Goal: Task Accomplishment & Management: Complete application form

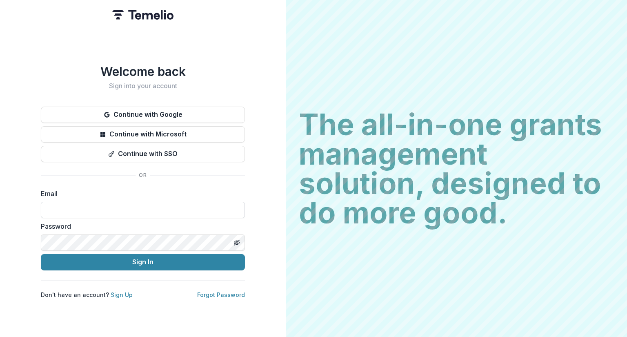
click at [160, 210] on input at bounding box center [143, 210] width 204 height 16
type input "**********"
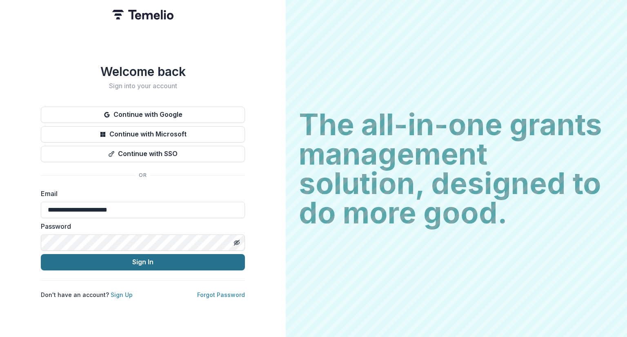
click at [147, 255] on button "Sign In" at bounding box center [143, 262] width 204 height 16
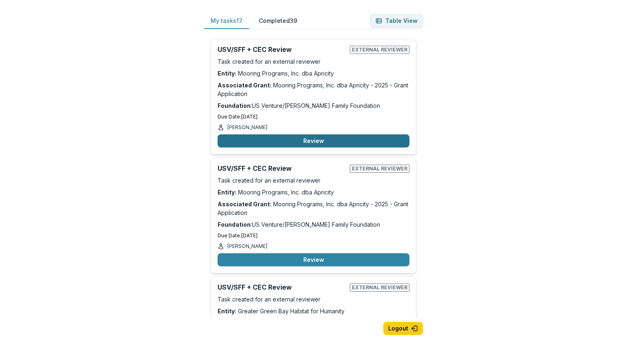
click at [289, 144] on button "Review" at bounding box center [314, 140] width 192 height 13
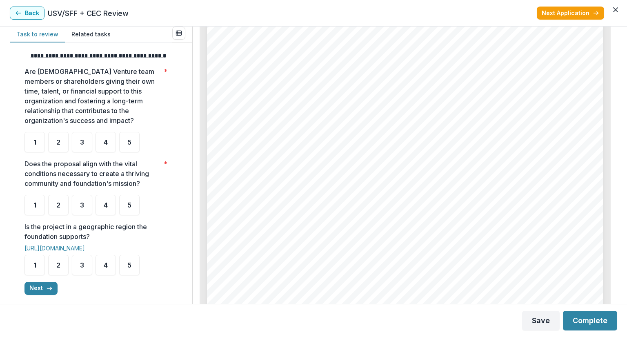
scroll to position [1184, 0]
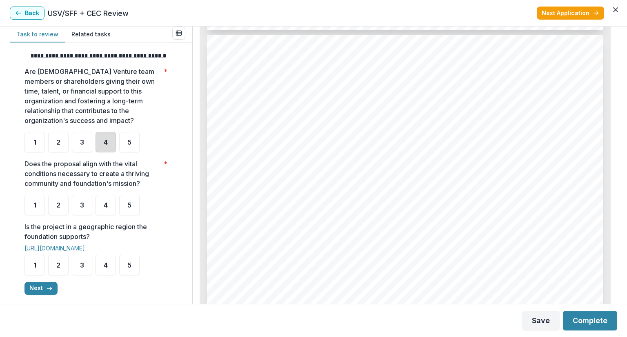
click at [98, 149] on div "4" at bounding box center [106, 142] width 20 height 20
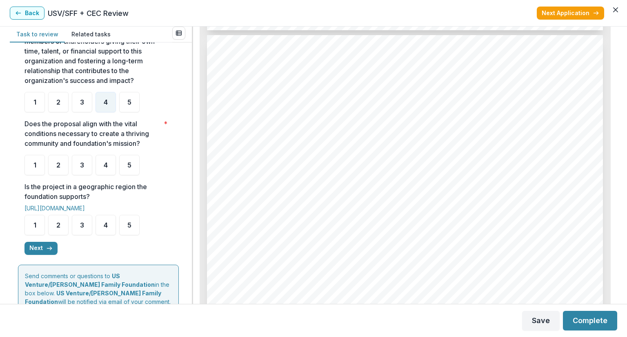
scroll to position [245, 0]
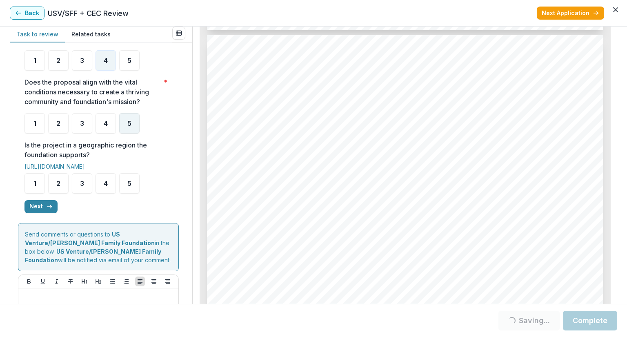
click at [134, 133] on div "5" at bounding box center [129, 123] width 20 height 20
click at [123, 191] on div "5" at bounding box center [129, 183] width 20 height 20
click at [127, 129] on div "5" at bounding box center [129, 123] width 20 height 20
click at [130, 187] on span "5" at bounding box center [129, 183] width 4 height 7
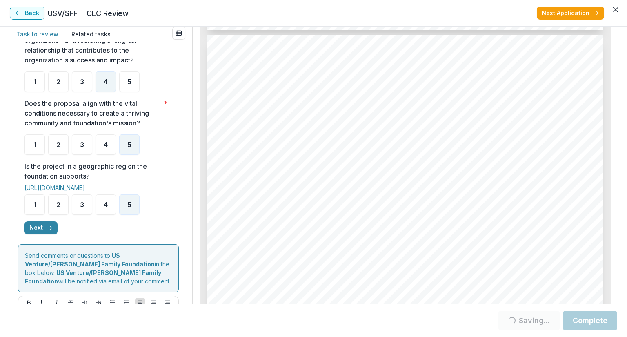
scroll to position [286, 0]
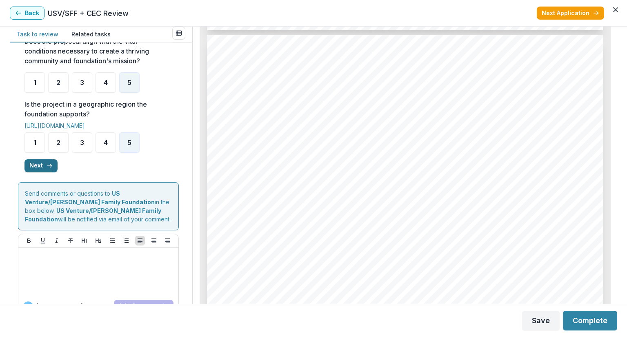
click at [36, 172] on button "Next" at bounding box center [40, 165] width 33 height 13
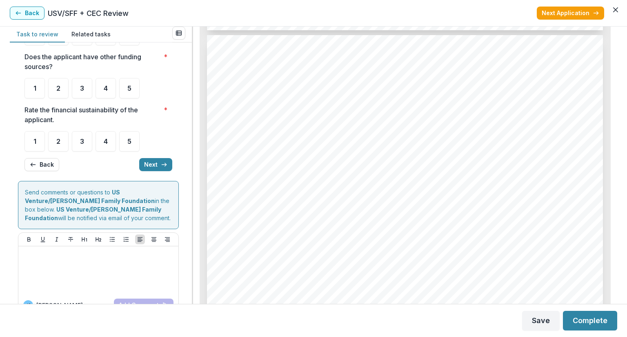
scroll to position [0, 0]
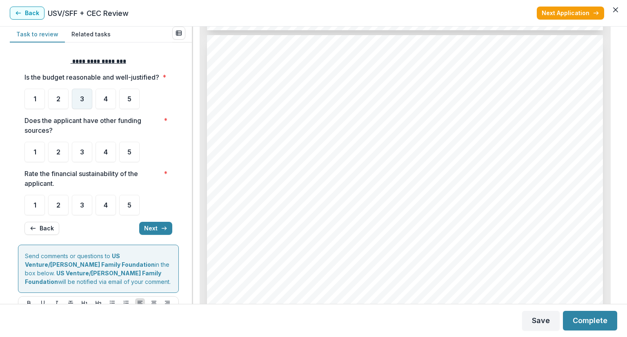
click at [83, 102] on span "3" at bounding box center [82, 99] width 4 height 7
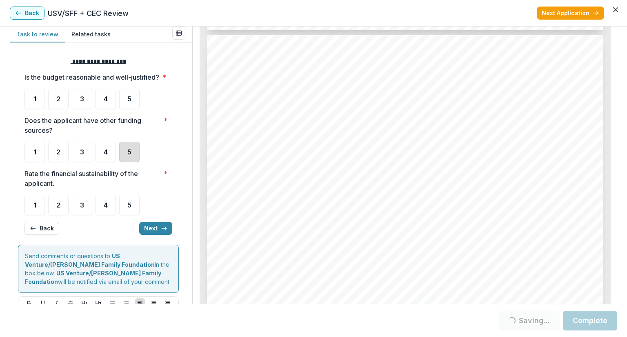
click at [127, 162] on div "5" at bounding box center [129, 152] width 20 height 20
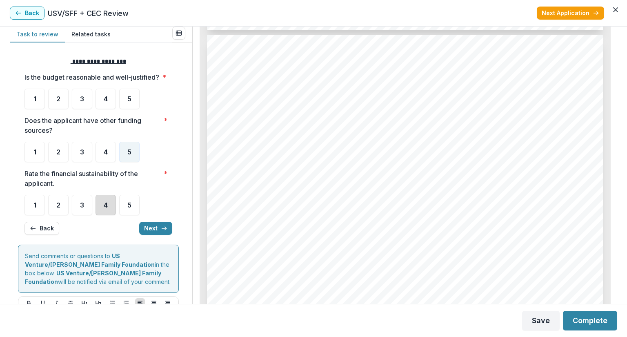
click at [104, 215] on div "4" at bounding box center [106, 205] width 20 height 20
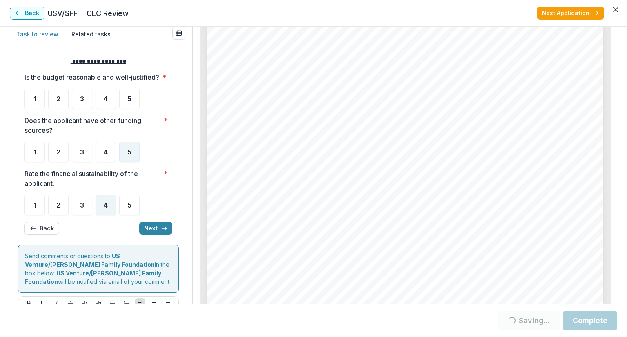
scroll to position [2041, 0]
click at [80, 102] on span "3" at bounding box center [82, 99] width 4 height 7
click at [82, 102] on span "3" at bounding box center [82, 99] width 4 height 7
click at [84, 109] on div "3" at bounding box center [82, 99] width 20 height 20
click at [158, 235] on button "Next" at bounding box center [155, 228] width 33 height 13
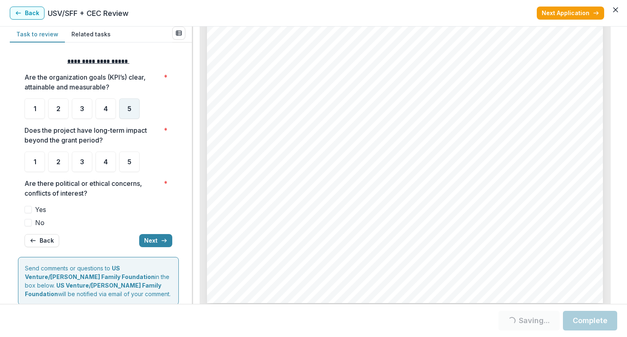
click at [130, 113] on div "5" at bounding box center [129, 108] width 20 height 20
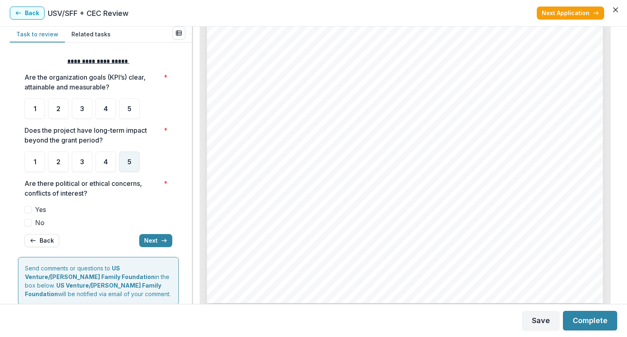
click at [125, 162] on div "5" at bounding box center [129, 161] width 20 height 20
click at [82, 165] on span "3" at bounding box center [82, 161] width 4 height 7
click at [80, 162] on span "3" at bounding box center [82, 161] width 4 height 7
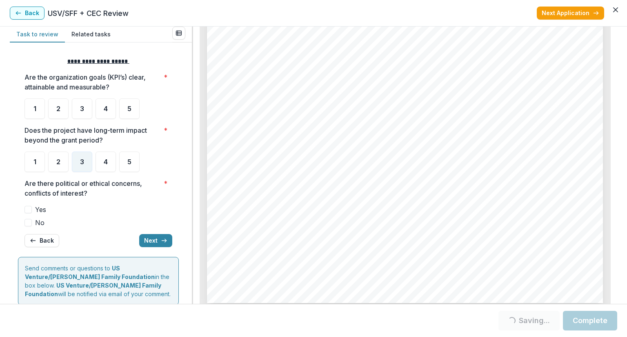
click at [80, 162] on span "3" at bounding box center [82, 161] width 4 height 7
click at [130, 111] on span "5" at bounding box center [129, 108] width 4 height 7
click at [28, 222] on span at bounding box center [27, 222] width 7 height 7
click at [28, 222] on icon at bounding box center [28, 222] width 5 height 4
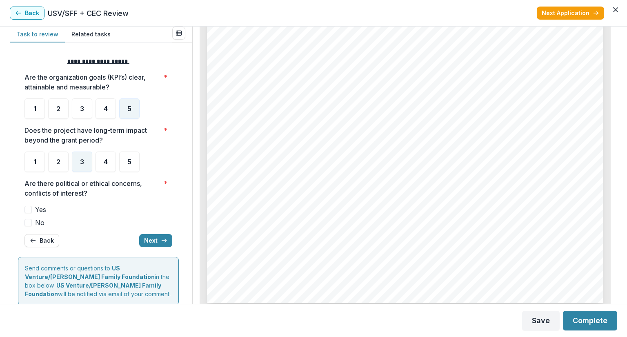
click at [30, 223] on span at bounding box center [27, 222] width 7 height 7
click at [156, 240] on button "Next" at bounding box center [155, 240] width 33 height 13
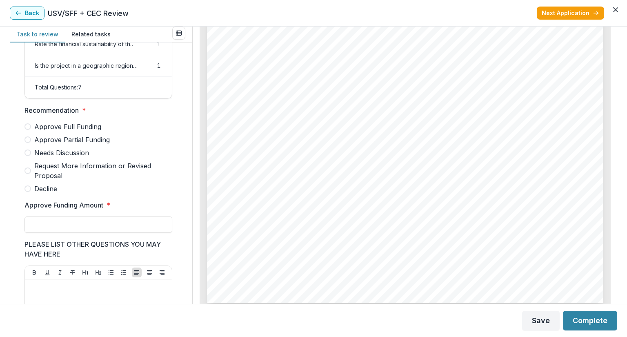
scroll to position [412, 0]
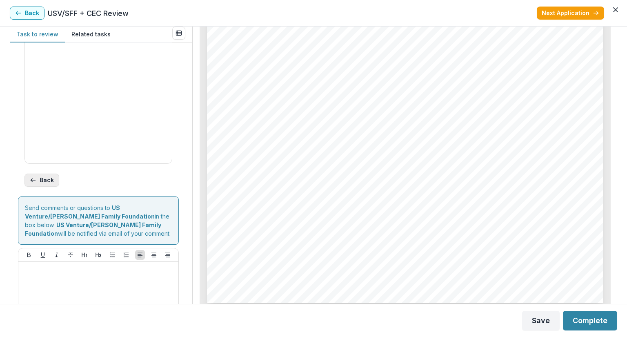
click at [53, 187] on button "Back" at bounding box center [41, 179] width 35 height 13
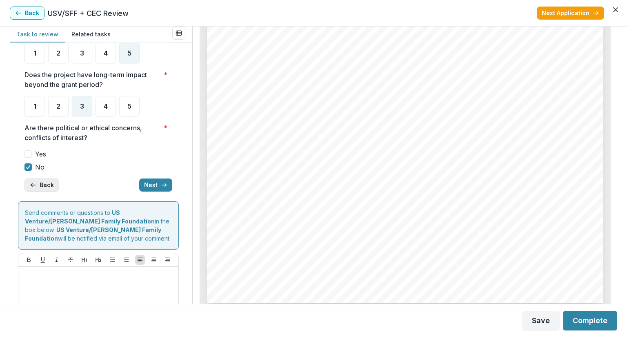
click at [53, 187] on button "Back" at bounding box center [41, 184] width 35 height 13
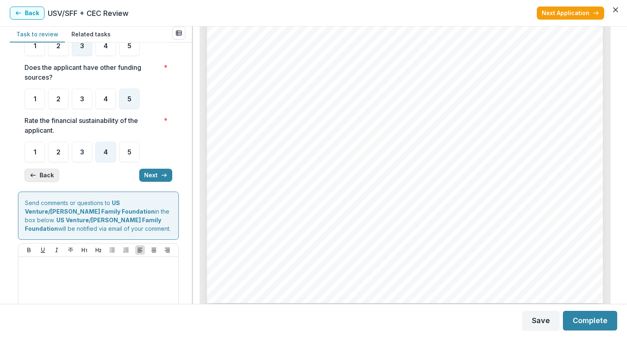
click at [53, 182] on button "Back" at bounding box center [41, 175] width 35 height 13
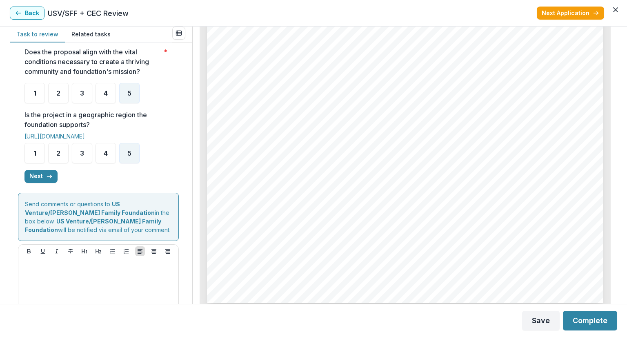
click at [53, 183] on button "Next" at bounding box center [40, 176] width 33 height 13
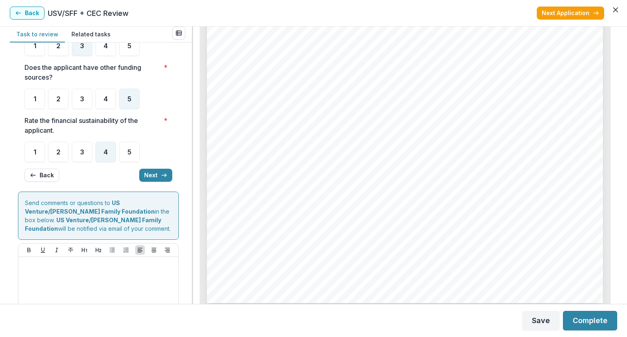
click at [53, 182] on button "Back" at bounding box center [41, 175] width 35 height 13
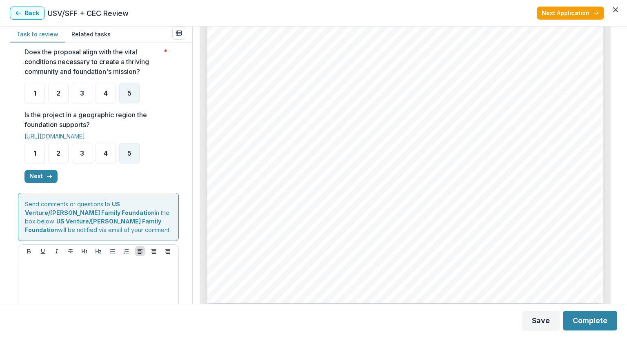
click at [53, 183] on button "Next" at bounding box center [40, 176] width 33 height 13
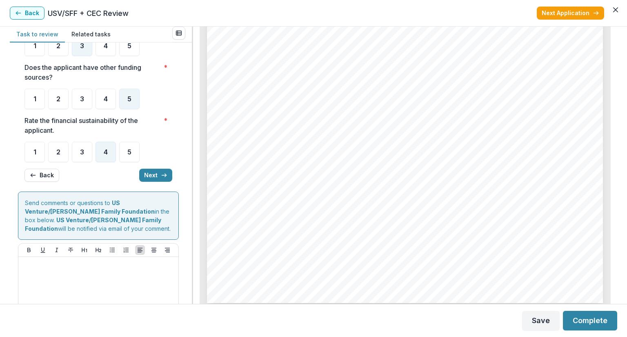
click at [53, 182] on button "Back" at bounding box center [41, 175] width 35 height 13
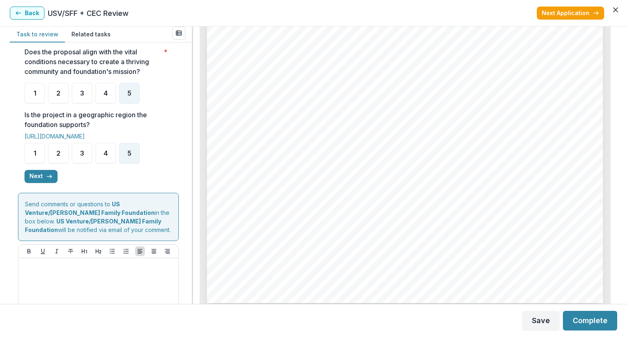
click at [53, 183] on button "Next" at bounding box center [40, 176] width 33 height 13
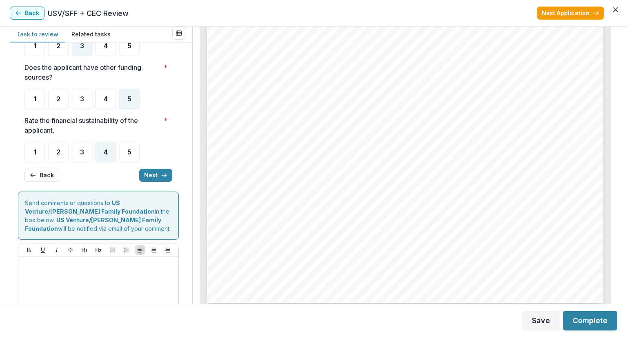
click at [53, 182] on button "Back" at bounding box center [41, 175] width 35 height 13
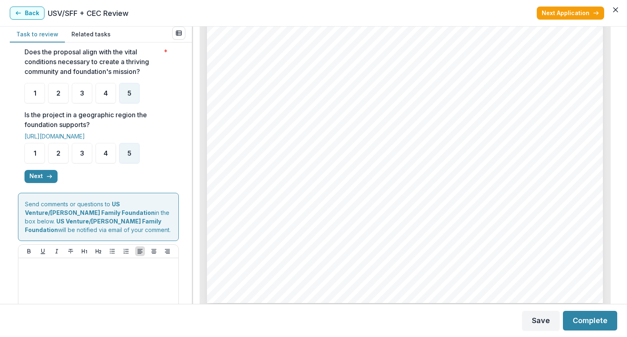
click at [53, 183] on button "Next" at bounding box center [40, 176] width 33 height 13
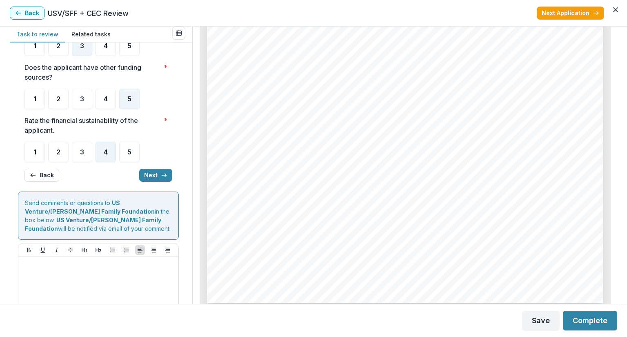
click at [53, 182] on button "Back" at bounding box center [41, 175] width 35 height 13
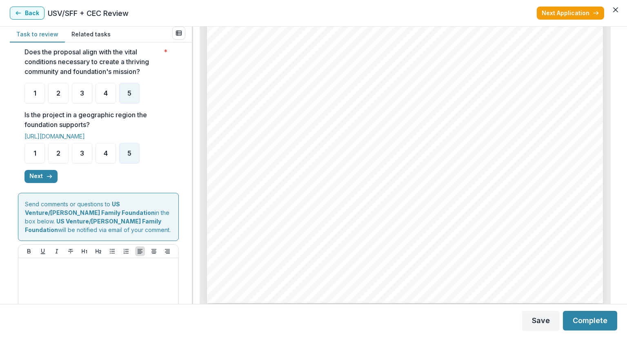
click at [53, 183] on button "Next" at bounding box center [40, 176] width 33 height 13
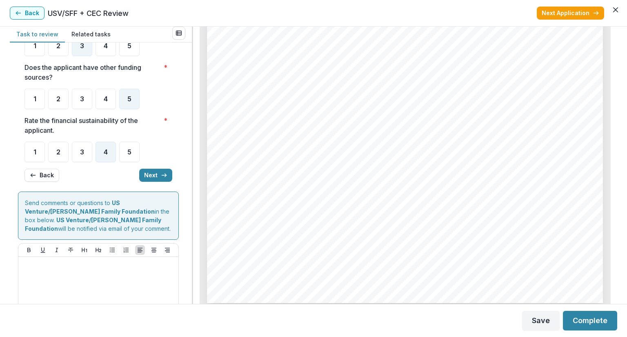
click at [53, 182] on button "Back" at bounding box center [41, 175] width 35 height 13
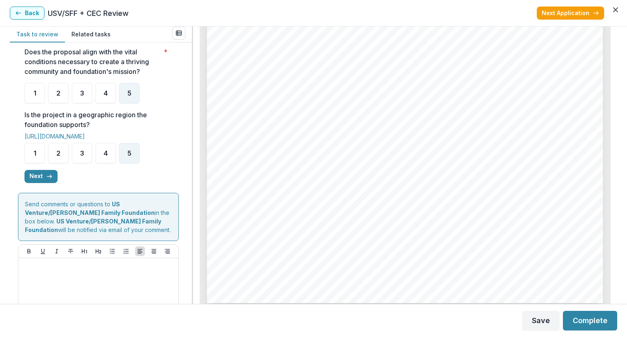
click at [53, 183] on button "Next" at bounding box center [40, 176] width 33 height 13
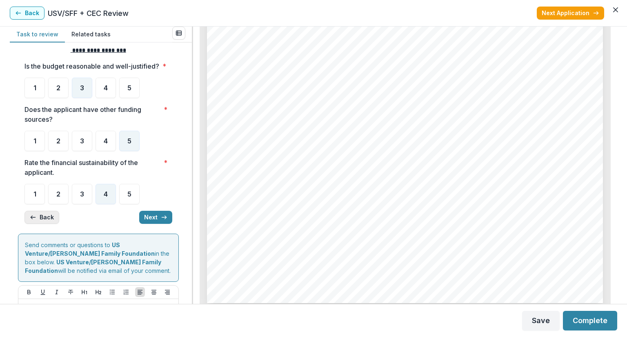
scroll to position [0, 0]
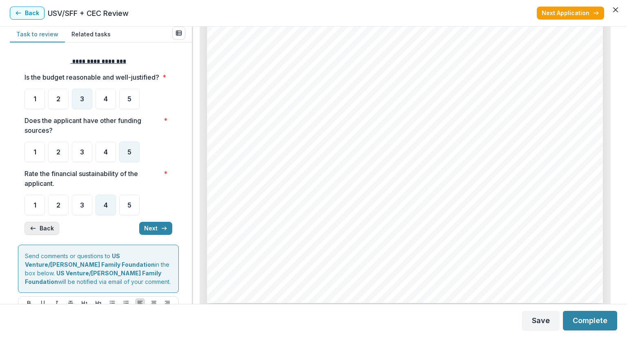
click at [42, 235] on button "Back" at bounding box center [41, 228] width 35 height 13
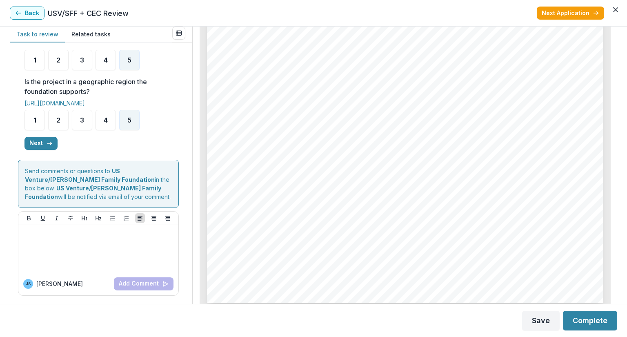
scroll to position [316, 0]
click at [49, 144] on icon "button" at bounding box center [49, 143] width 7 height 7
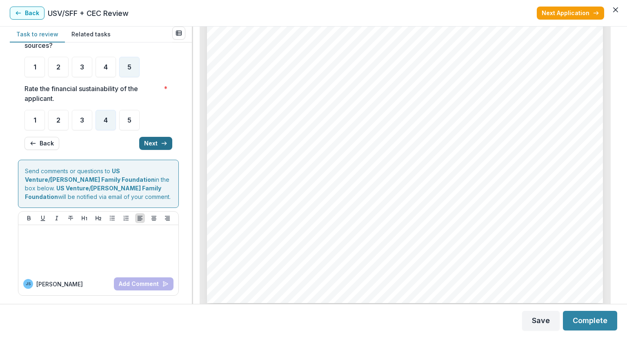
click at [49, 144] on button "Back" at bounding box center [41, 143] width 35 height 13
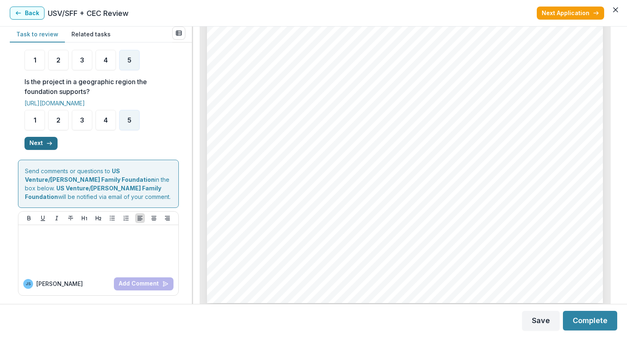
click at [49, 144] on icon "button" at bounding box center [49, 143] width 7 height 7
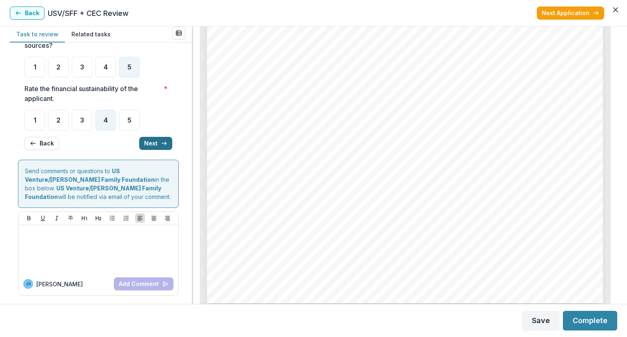
click at [162, 143] on icon "button" at bounding box center [164, 143] width 7 height 7
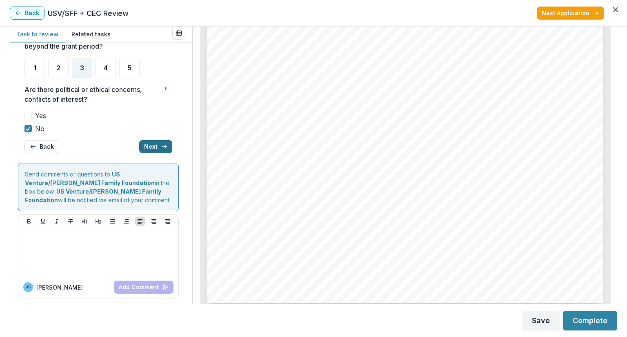
scroll to position [96, 0]
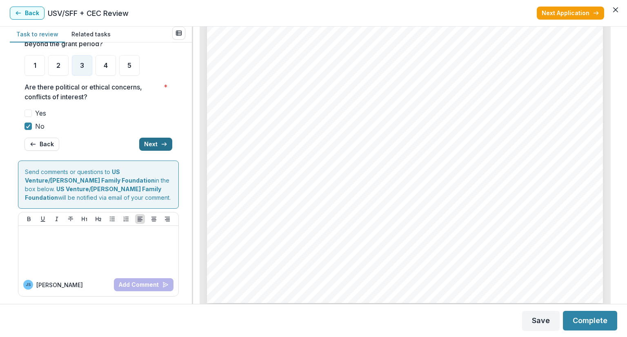
click at [145, 143] on button "Next" at bounding box center [155, 144] width 33 height 13
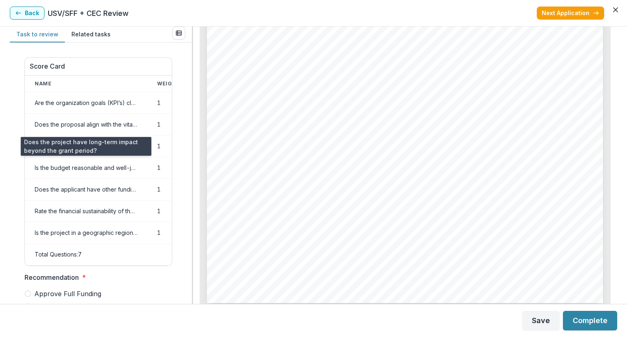
scroll to position [163, 0]
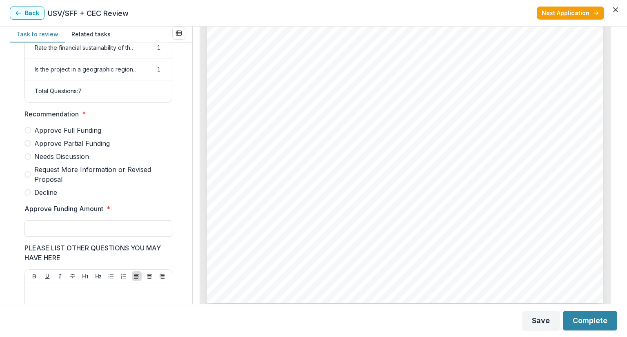
click at [31, 135] on label "Approve Full Funding" at bounding box center [98, 130] width 148 height 10
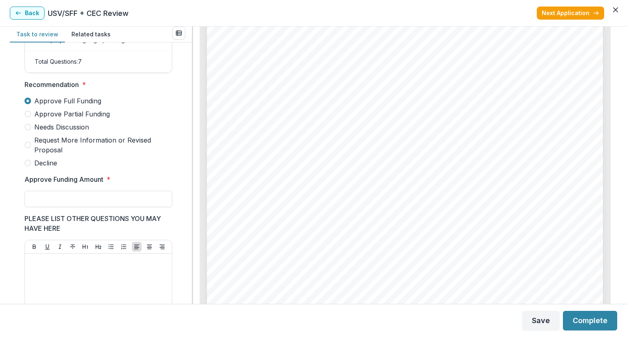
scroll to position [204, 0]
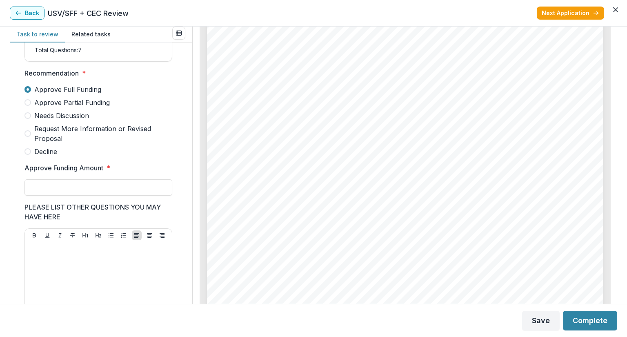
click at [106, 179] on div at bounding box center [98, 177] width 148 height 3
click at [100, 190] on input "Approve Funding Amount *" at bounding box center [98, 187] width 148 height 16
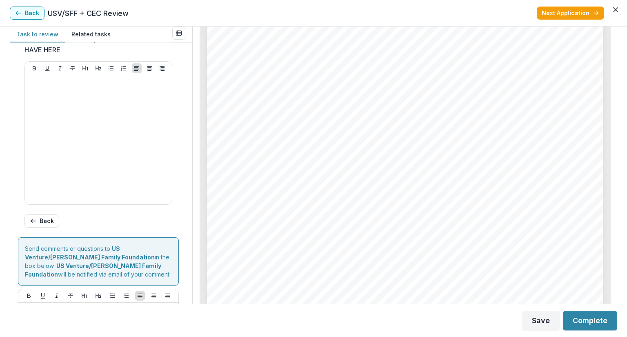
scroll to position [208, 0]
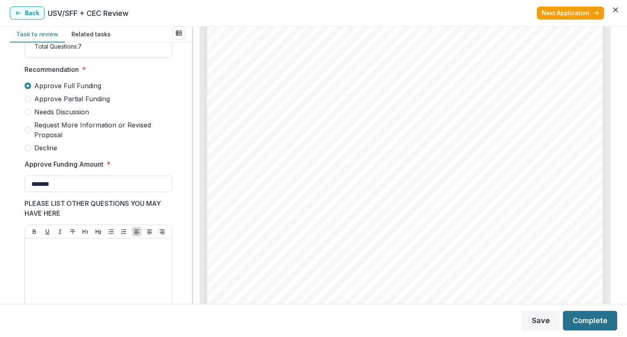
type input "*******"
click at [579, 320] on button "Complete" at bounding box center [590, 321] width 54 height 20
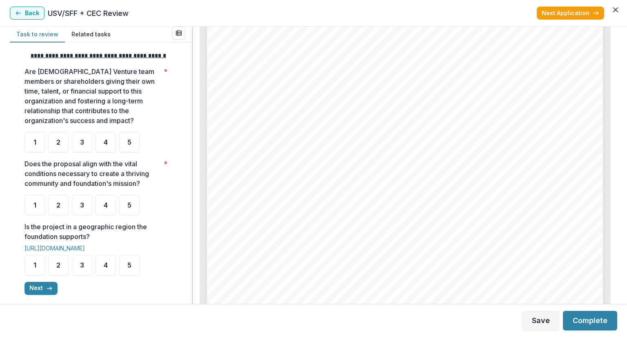
scroll to position [775, 0]
click at [101, 147] on div "4" at bounding box center [106, 142] width 20 height 20
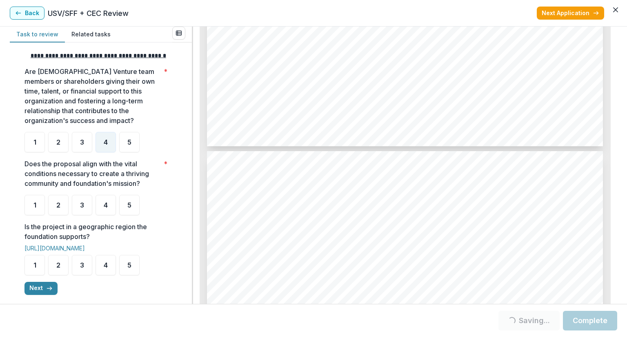
scroll to position [1714, 0]
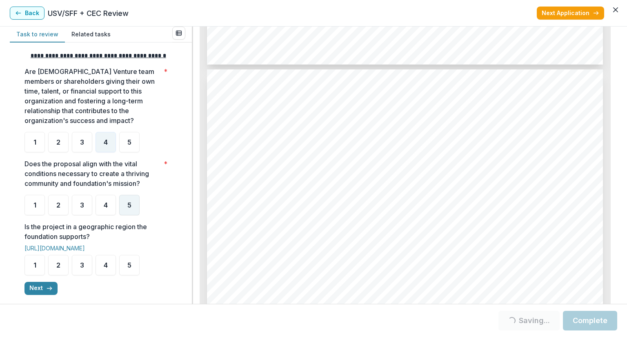
click at [126, 212] on div "5" at bounding box center [129, 205] width 20 height 20
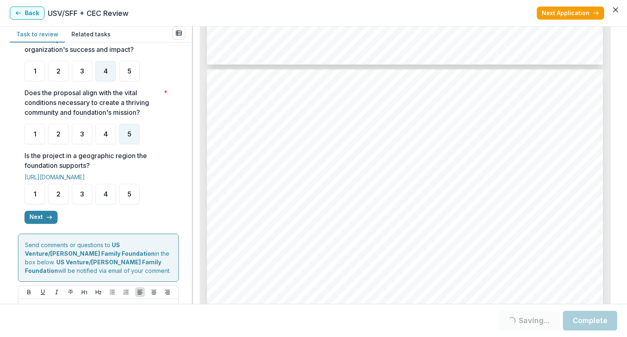
scroll to position [245, 0]
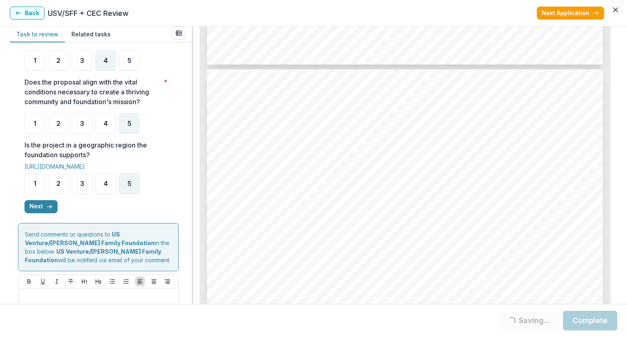
click at [126, 191] on div "5" at bounding box center [129, 183] width 20 height 20
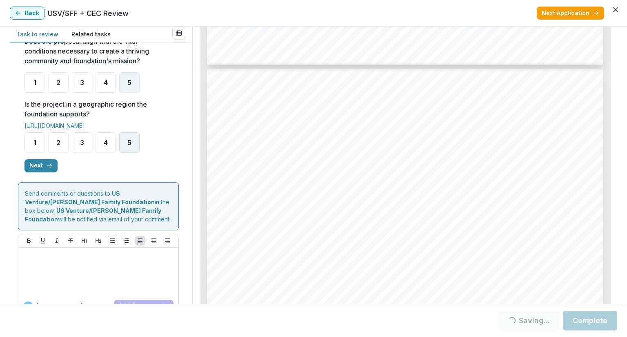
click at [128, 146] on span "5" at bounding box center [129, 142] width 4 height 7
click at [40, 172] on button "Next" at bounding box center [40, 165] width 33 height 13
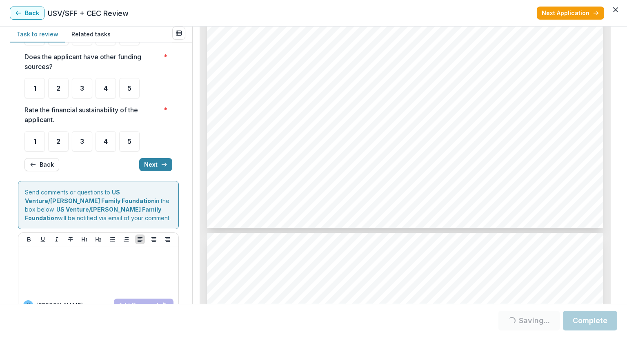
scroll to position [0, 0]
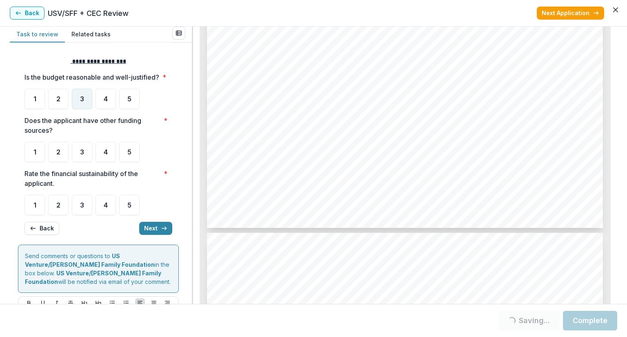
click at [78, 108] on div "3" at bounding box center [82, 99] width 20 height 20
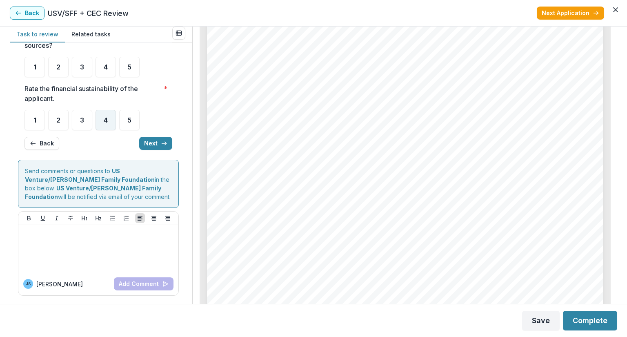
scroll to position [12, 0]
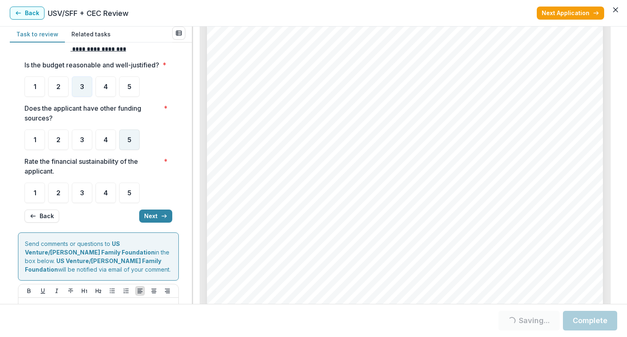
click at [126, 149] on div "5" at bounding box center [129, 139] width 20 height 20
click at [84, 196] on span "3" at bounding box center [82, 192] width 4 height 7
click at [153, 221] on button "Next" at bounding box center [155, 215] width 33 height 13
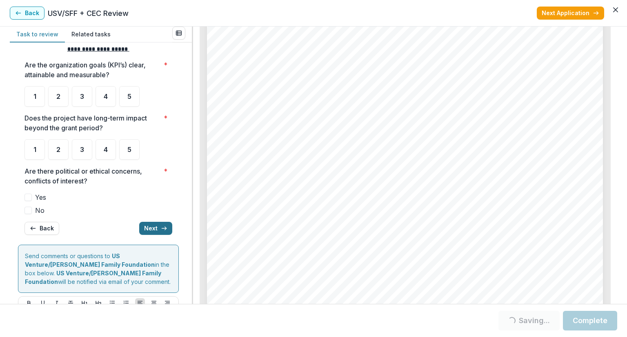
scroll to position [15, 0]
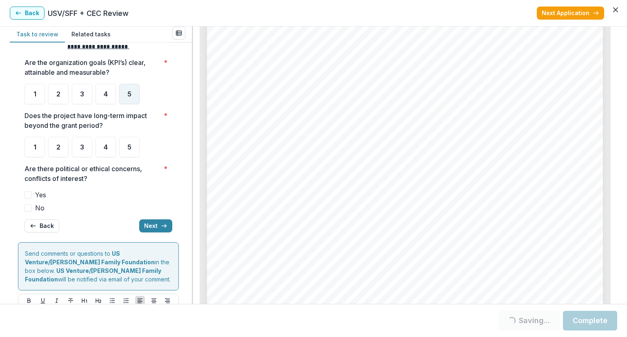
click at [127, 95] on span "5" at bounding box center [129, 94] width 4 height 7
click at [134, 147] on div "5" at bounding box center [129, 147] width 20 height 20
click at [123, 90] on div "5" at bounding box center [129, 94] width 20 height 20
click at [133, 149] on div "5" at bounding box center [129, 147] width 20 height 20
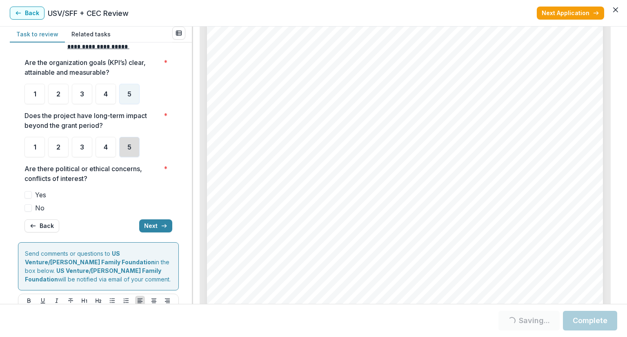
click at [133, 149] on div "5" at bounding box center [129, 147] width 20 height 20
click at [31, 211] on span at bounding box center [27, 207] width 7 height 7
click at [161, 227] on icon "button" at bounding box center [164, 225] width 7 height 7
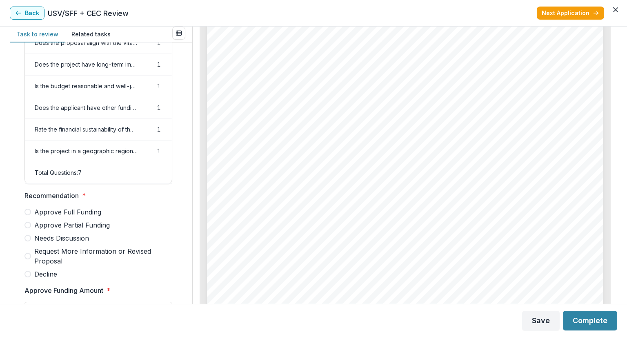
scroll to position [163, 0]
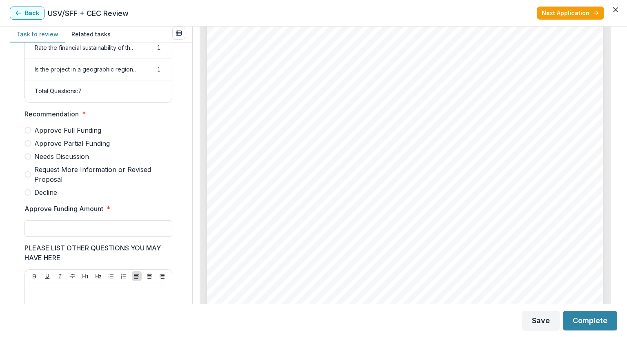
click at [30, 160] on span at bounding box center [27, 156] width 7 height 7
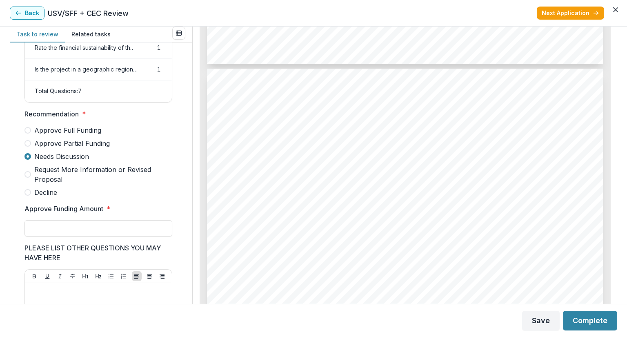
scroll to position [2285, 0]
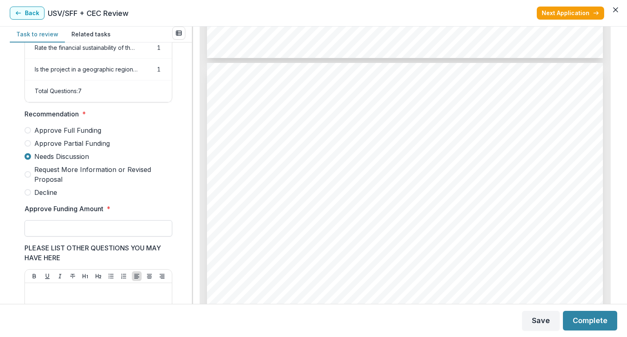
click at [81, 236] on input "Approve Funding Amount *" at bounding box center [98, 228] width 148 height 16
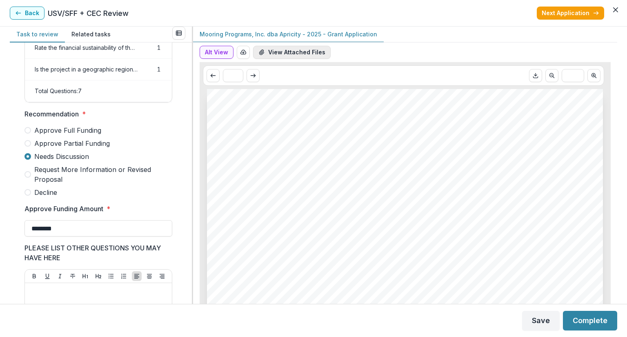
type input "********"
click at [301, 47] on button "View Attached Files" at bounding box center [292, 52] width 78 height 13
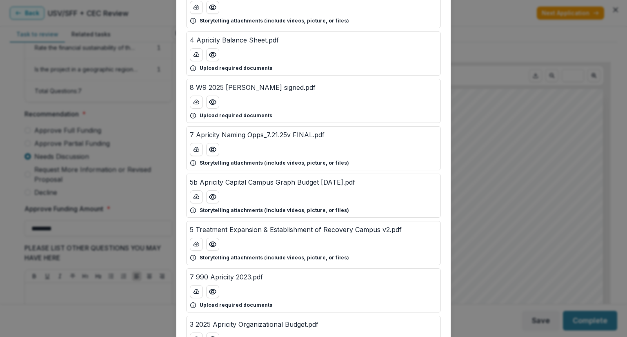
scroll to position [367, 0]
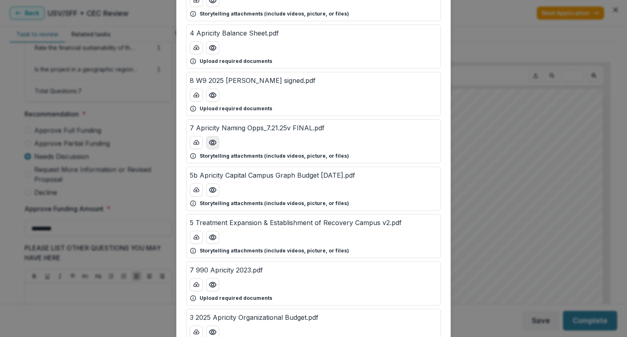
click at [212, 143] on icon "Preview 7 Apricity Naming Opps_7.21.25v FINAL.pdf" at bounding box center [212, 142] width 7 height 5
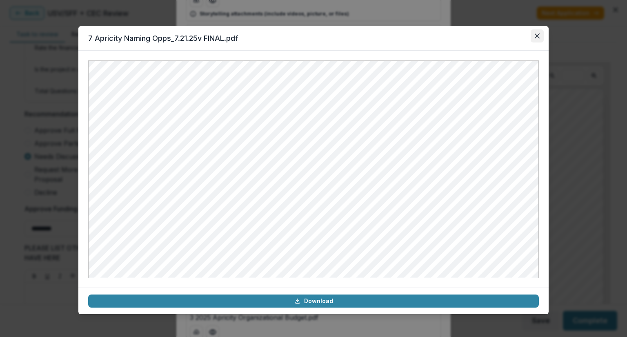
click at [538, 38] on icon "Close" at bounding box center [537, 35] width 5 height 5
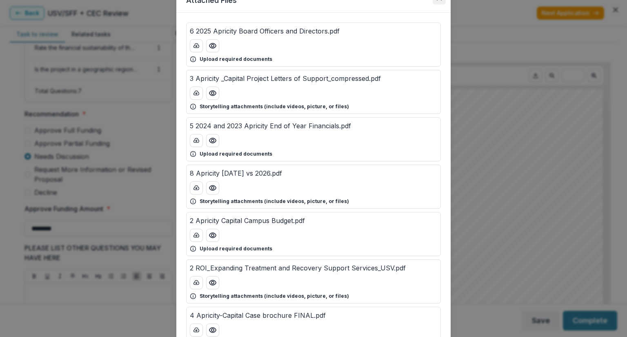
scroll to position [0, 0]
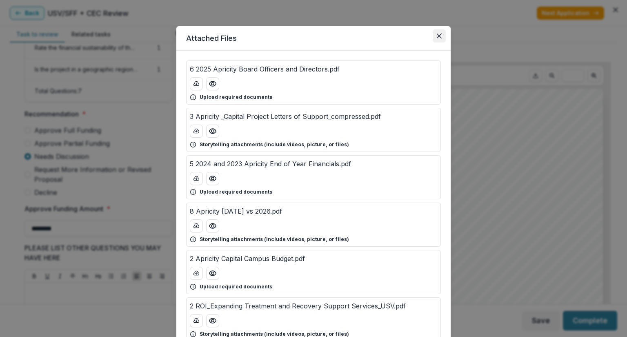
click at [440, 36] on icon "Close" at bounding box center [439, 35] width 5 height 5
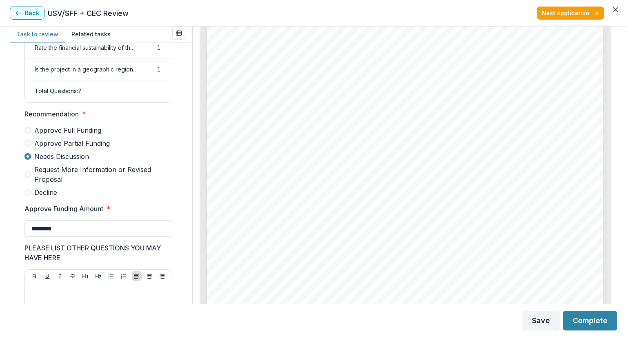
scroll to position [163, 0]
click at [594, 320] on button "Complete" at bounding box center [590, 321] width 54 height 20
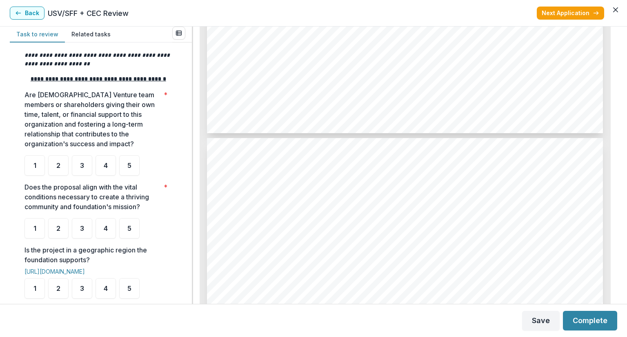
scroll to position [163, 0]
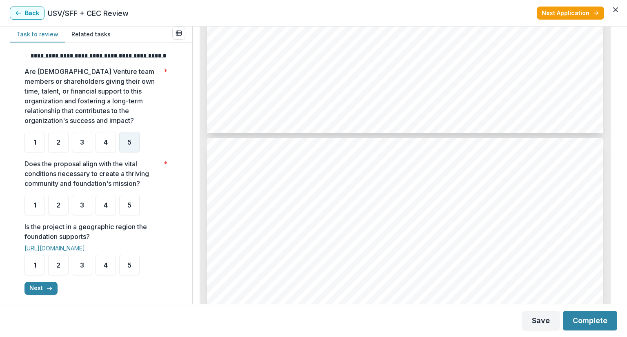
click at [137, 150] on div "5" at bounding box center [129, 142] width 20 height 20
click at [108, 145] on span "4" at bounding box center [106, 142] width 4 height 7
click at [128, 145] on span "5" at bounding box center [129, 142] width 4 height 7
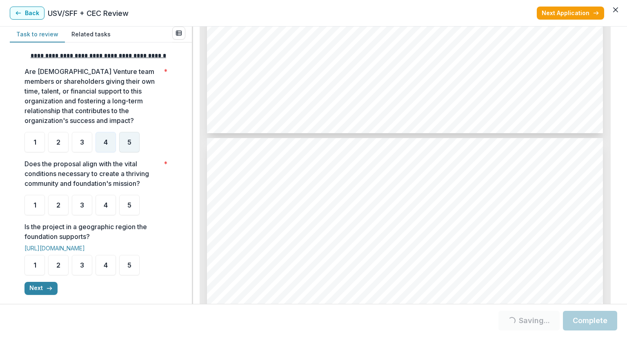
click at [128, 145] on span "5" at bounding box center [129, 142] width 4 height 7
click at [127, 209] on div "5" at bounding box center [129, 205] width 20 height 20
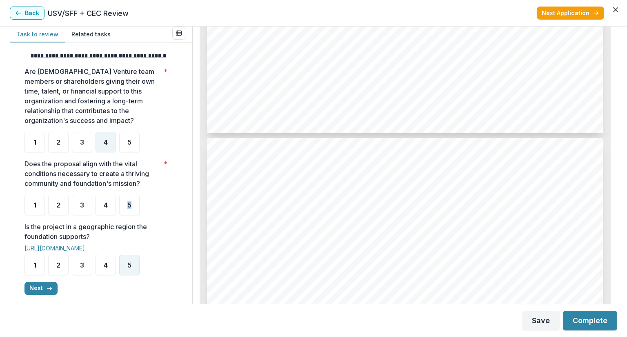
click at [130, 268] on span "5" at bounding box center [129, 265] width 4 height 7
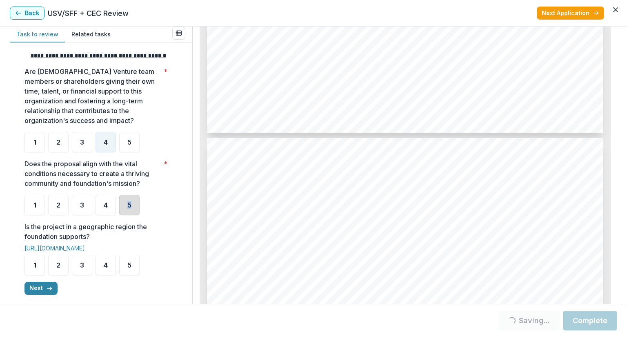
click at [133, 210] on div "5" at bounding box center [129, 205] width 20 height 20
click at [132, 273] on div "5" at bounding box center [129, 265] width 20 height 20
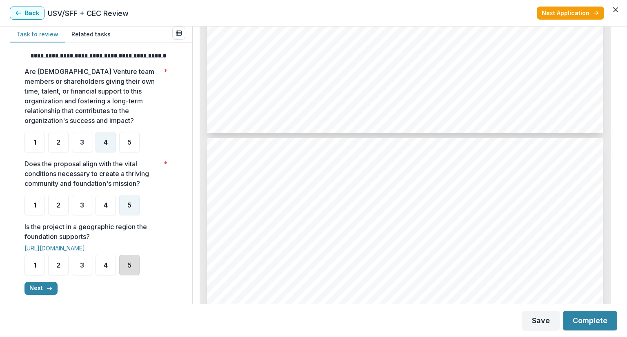
click at [133, 275] on div "5" at bounding box center [129, 265] width 20 height 20
click at [48, 291] on icon "button" at bounding box center [49, 288] width 7 height 7
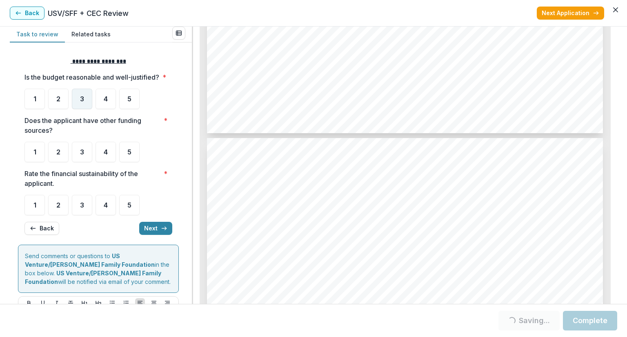
click at [86, 107] on div "3" at bounding box center [82, 99] width 20 height 20
click at [83, 102] on span "3" at bounding box center [82, 99] width 4 height 7
click at [82, 102] on span "3" at bounding box center [82, 99] width 4 height 7
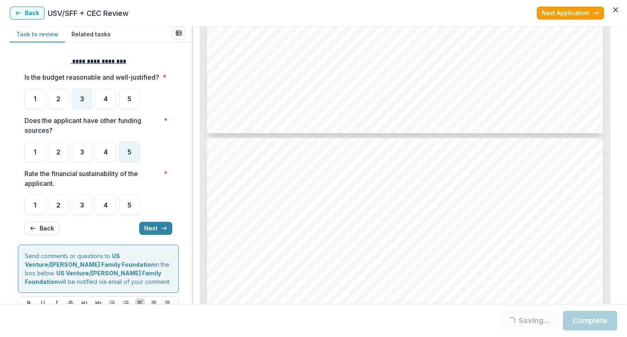
click at [127, 155] on span "5" at bounding box center [129, 152] width 4 height 7
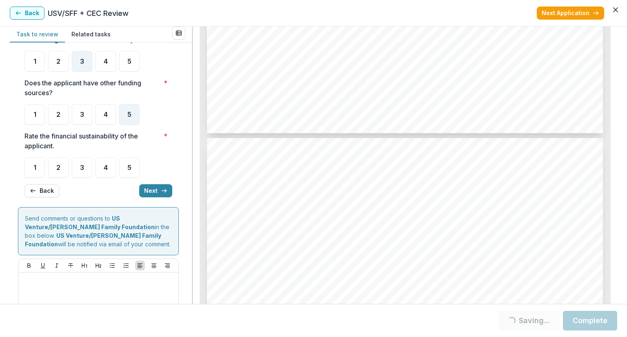
scroll to position [41, 0]
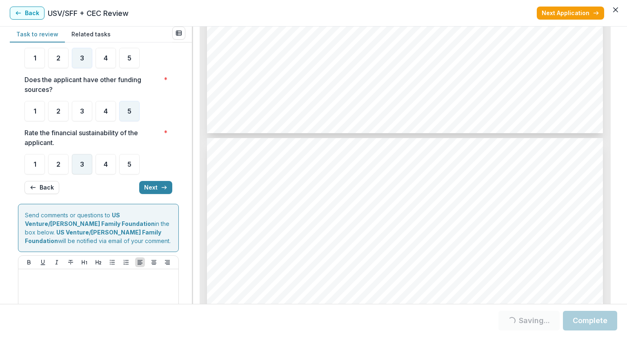
click at [85, 174] on div "3" at bounding box center [82, 164] width 20 height 20
click at [90, 174] on div "3" at bounding box center [82, 164] width 20 height 20
click at [151, 194] on button "Next" at bounding box center [155, 187] width 33 height 13
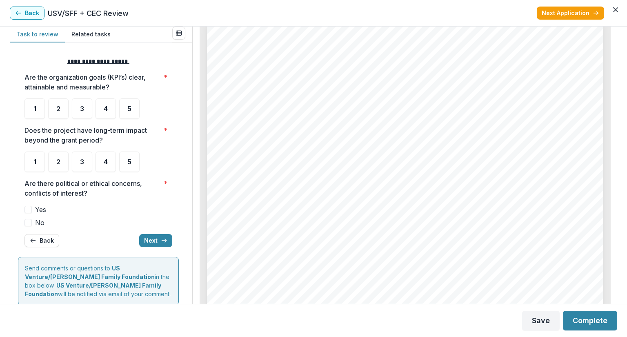
scroll to position [2857, 0]
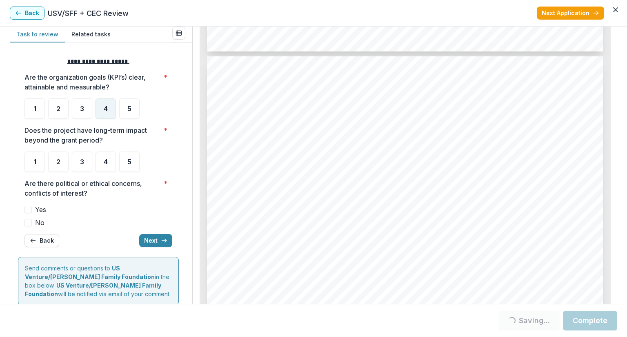
click at [109, 110] on div "4" at bounding box center [106, 108] width 20 height 20
click at [127, 163] on span "5" at bounding box center [129, 161] width 4 height 7
click at [124, 171] on div "5" at bounding box center [129, 161] width 20 height 20
click at [139, 167] on div "5" at bounding box center [129, 161] width 20 height 20
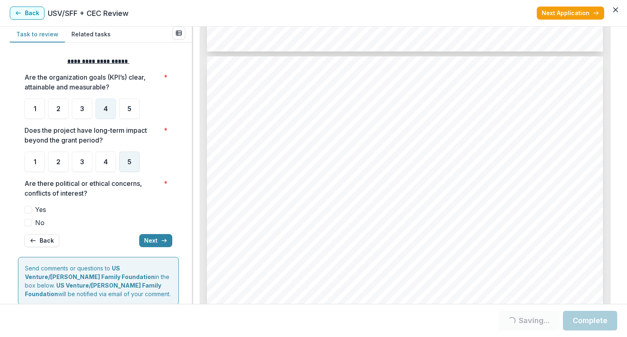
click at [137, 166] on div "5" at bounding box center [129, 161] width 20 height 20
click at [139, 152] on div "5" at bounding box center [129, 161] width 20 height 20
click at [30, 224] on span at bounding box center [27, 222] width 7 height 7
click at [156, 243] on button "Next" at bounding box center [155, 240] width 33 height 13
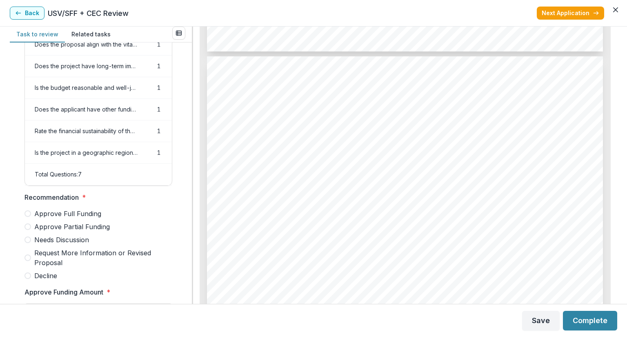
scroll to position [163, 0]
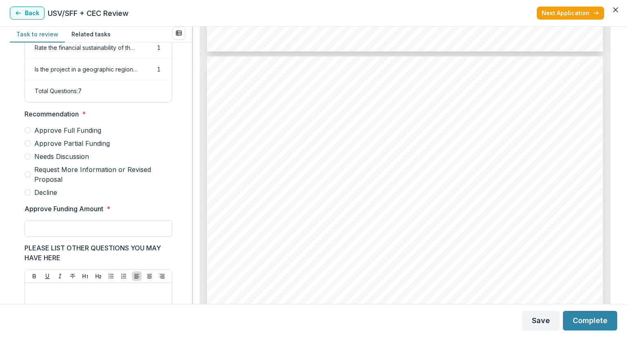
click at [31, 148] on label "Approve Partial Funding" at bounding box center [98, 143] width 148 height 10
click at [45, 229] on input "Approve Funding Amount *" at bounding box center [98, 228] width 148 height 16
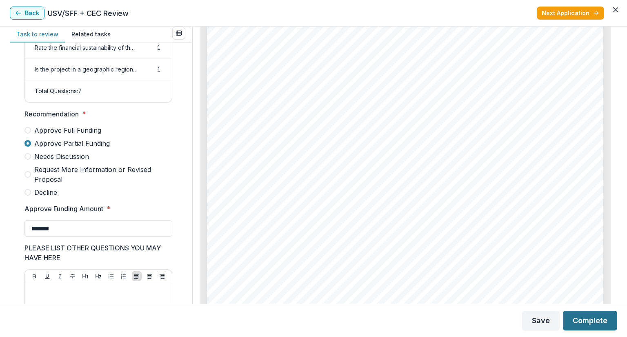
type input "*******"
click at [589, 322] on button "Complete" at bounding box center [590, 321] width 54 height 20
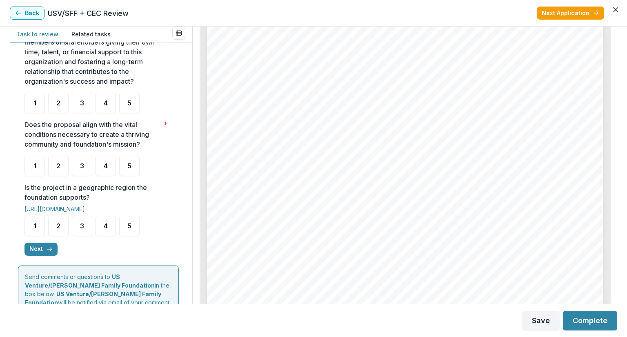
scroll to position [204, 0]
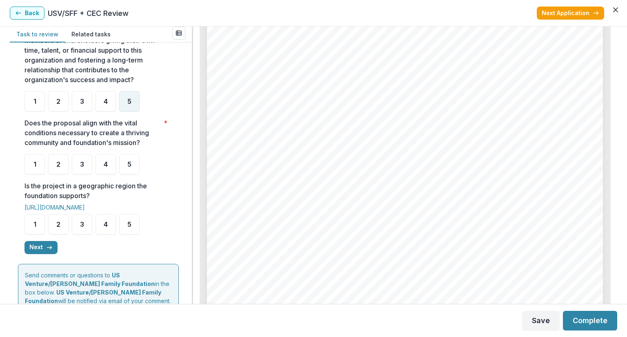
click at [131, 111] on div "5" at bounding box center [129, 101] width 20 height 20
click at [131, 167] on span "5" at bounding box center [129, 164] width 4 height 7
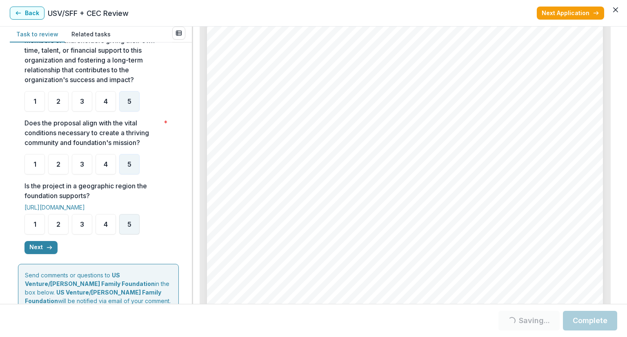
click at [128, 227] on span "5" at bounding box center [129, 224] width 4 height 7
click at [42, 254] on button "Next" at bounding box center [40, 247] width 33 height 13
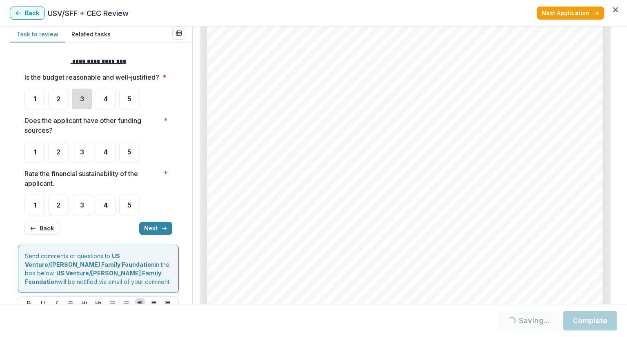
click at [84, 106] on div "3" at bounding box center [82, 99] width 20 height 20
click at [88, 109] on div "3" at bounding box center [82, 99] width 20 height 20
click at [83, 109] on div "3" at bounding box center [82, 99] width 20 height 20
click at [135, 172] on div "**********" at bounding box center [98, 146] width 148 height 191
click at [136, 162] on div "5" at bounding box center [129, 152] width 20 height 20
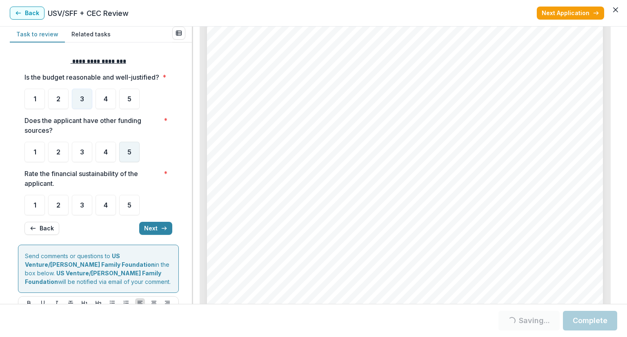
click at [136, 162] on div "5" at bounding box center [129, 152] width 20 height 20
click at [83, 208] on span "3" at bounding box center [82, 205] width 4 height 7
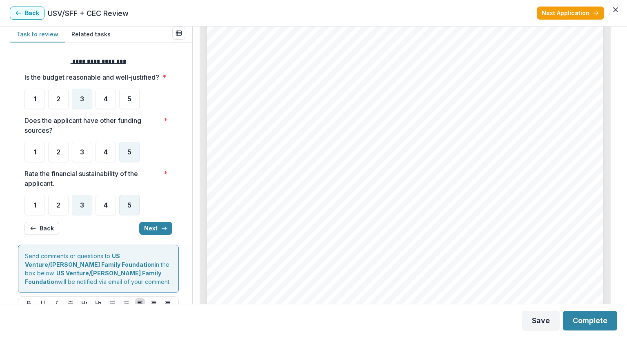
click at [135, 215] on div "5" at bounding box center [129, 205] width 20 height 20
click at [131, 215] on div "5" at bounding box center [129, 205] width 20 height 20
click at [161, 231] on icon "button" at bounding box center [164, 228] width 7 height 7
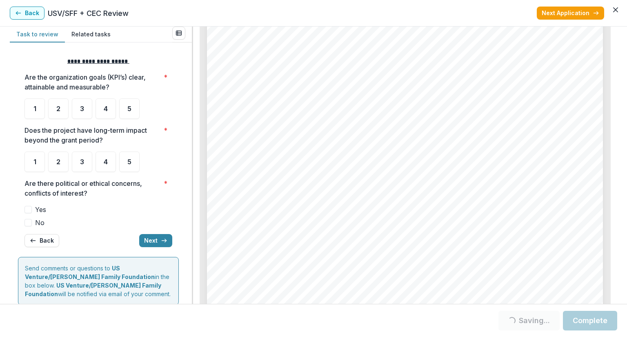
scroll to position [2449, 0]
click at [128, 115] on div "5" at bounding box center [129, 108] width 20 height 20
click at [125, 164] on div "5" at bounding box center [129, 161] width 20 height 20
click at [135, 171] on div "5" at bounding box center [129, 161] width 20 height 20
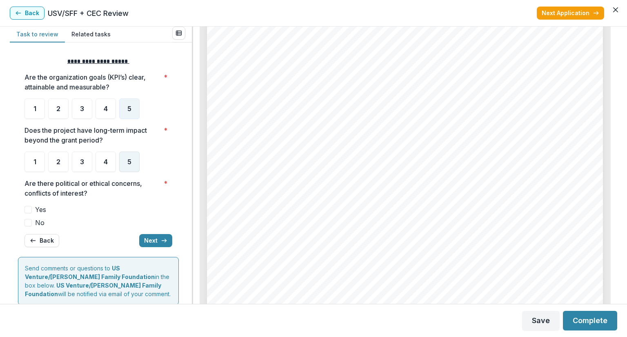
click at [126, 170] on div "5" at bounding box center [129, 161] width 20 height 20
click at [129, 163] on span "5" at bounding box center [129, 161] width 4 height 7
click at [139, 155] on div "5" at bounding box center [129, 161] width 20 height 20
drag, startPoint x: 126, startPoint y: 177, endPoint x: 133, endPoint y: 169, distance: 11.3
click at [127, 175] on div "**********" at bounding box center [98, 152] width 148 height 203
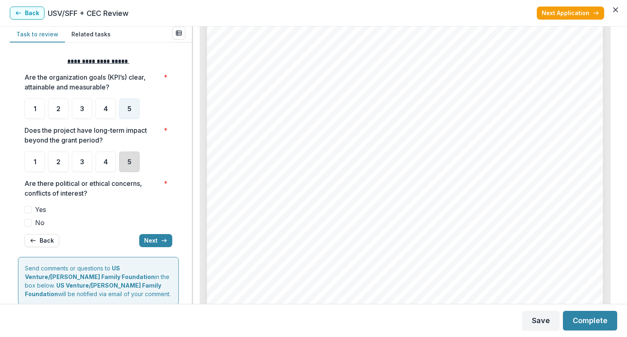
click at [134, 168] on div "5" at bounding box center [129, 161] width 20 height 20
click at [33, 224] on label "No" at bounding box center [98, 223] width 148 height 10
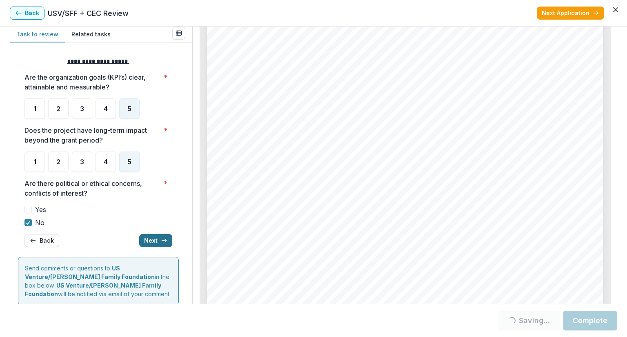
click at [161, 241] on icon "button" at bounding box center [164, 240] width 7 height 7
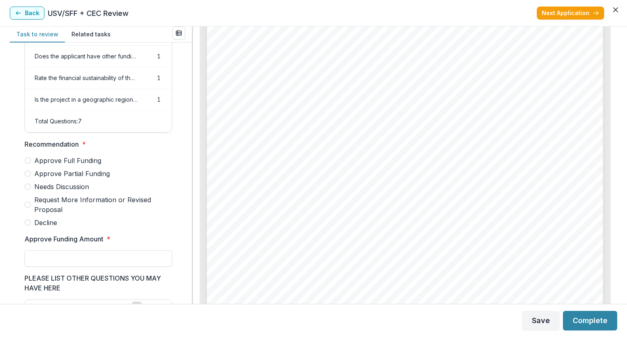
scroll to position [56, 0]
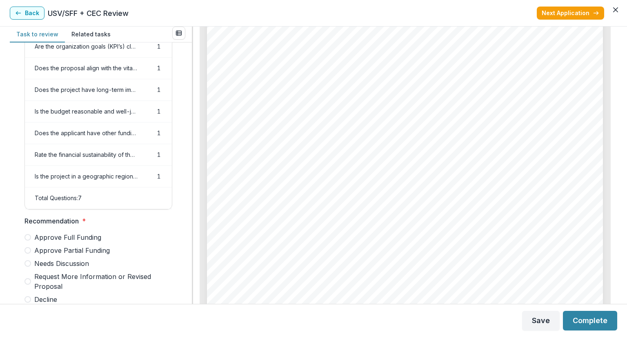
click at [31, 242] on label "Approve Full Funding" at bounding box center [98, 237] width 148 height 10
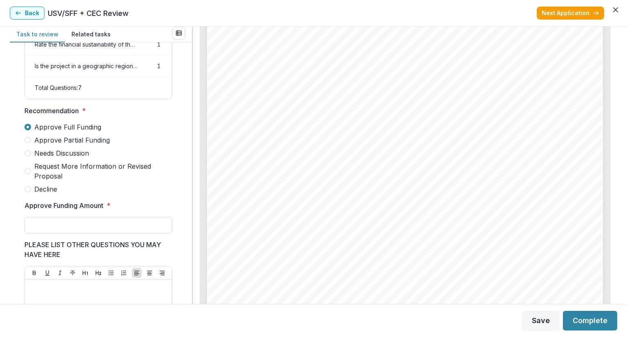
scroll to position [220, 0]
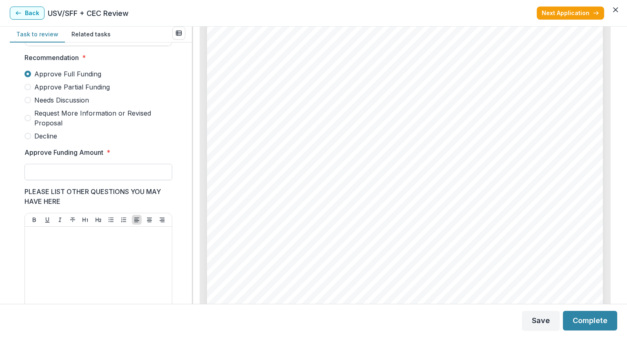
click at [57, 179] on input "Approve Funding Amount *" at bounding box center [98, 172] width 148 height 16
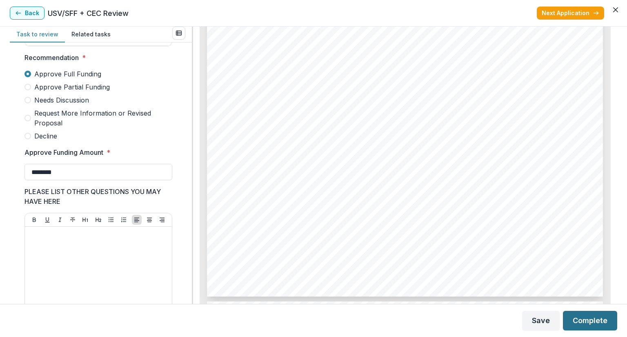
type input "********"
click at [582, 328] on button "Complete" at bounding box center [590, 321] width 54 height 20
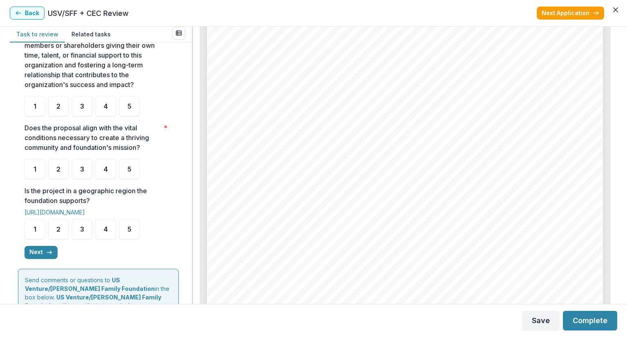
scroll to position [204, 0]
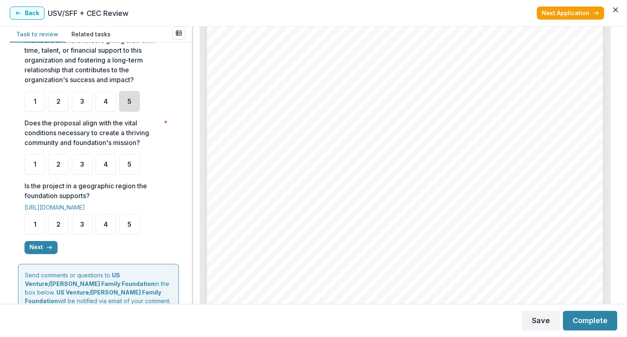
click at [127, 111] on div "5" at bounding box center [129, 101] width 20 height 20
click at [127, 174] on div "5" at bounding box center [129, 164] width 20 height 20
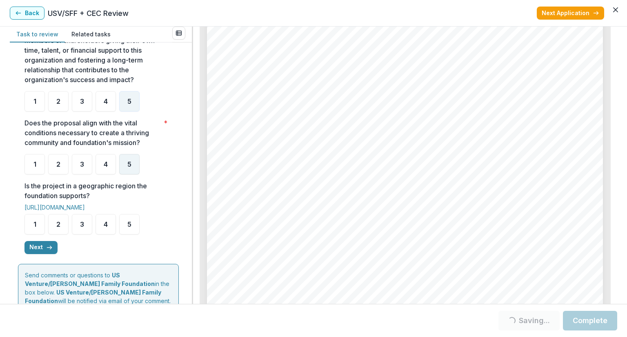
click at [133, 174] on div "5" at bounding box center [129, 164] width 20 height 20
click at [134, 173] on div "5" at bounding box center [129, 164] width 20 height 20
click at [131, 174] on div "5" at bounding box center [129, 164] width 20 height 20
click at [73, 211] on link "[URL][DOMAIN_NAME]" at bounding box center [54, 207] width 60 height 7
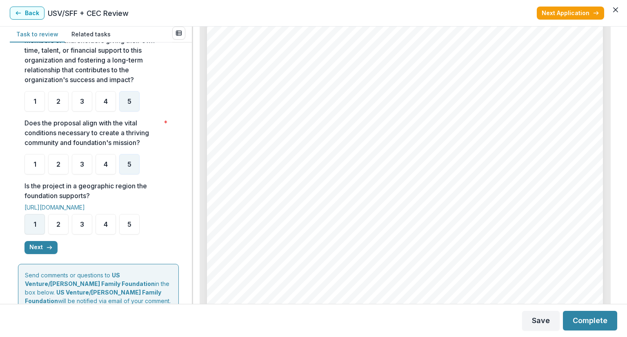
click at [35, 227] on span "1" at bounding box center [34, 224] width 3 height 7
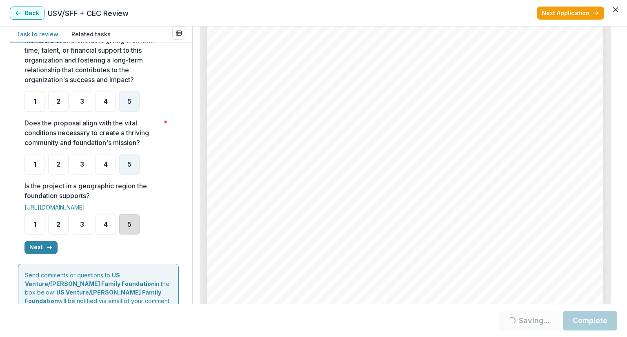
click at [132, 234] on div "5" at bounding box center [129, 224] width 20 height 20
click at [137, 234] on div "5" at bounding box center [129, 224] width 20 height 20
click at [136, 234] on div "5" at bounding box center [129, 224] width 20 height 20
click at [45, 254] on button "Next" at bounding box center [40, 247] width 33 height 13
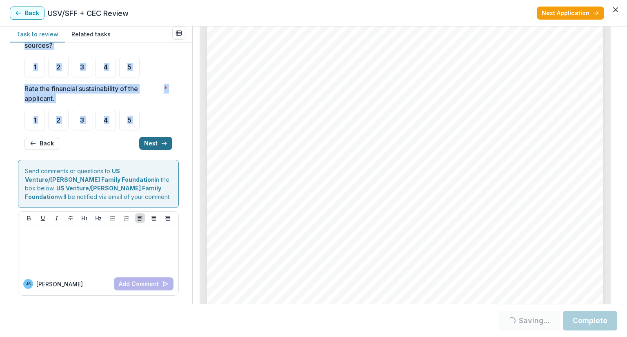
scroll to position [0, 0]
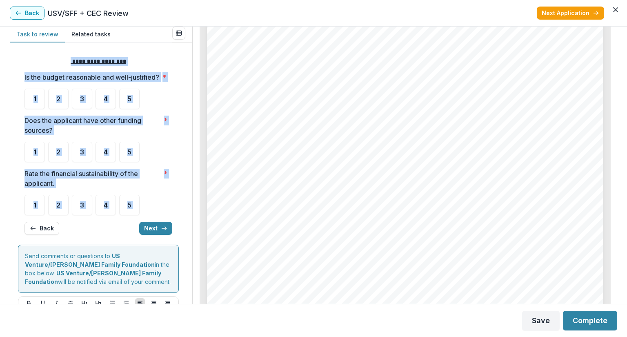
click at [182, 164] on div "**********" at bounding box center [100, 215] width 169 height 333
click at [155, 54] on div "**********" at bounding box center [98, 146] width 148 height 191
click at [75, 118] on div "**********" at bounding box center [98, 146] width 148 height 191
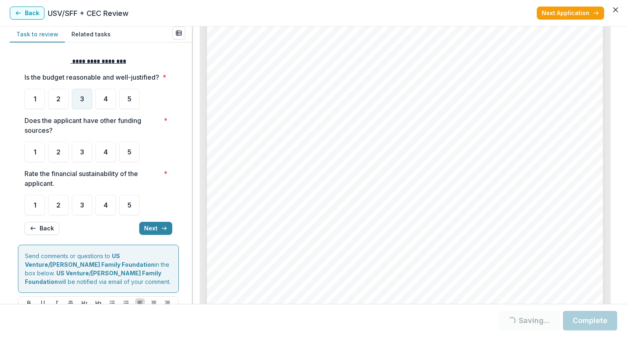
click at [84, 109] on div "3" at bounding box center [82, 99] width 20 height 20
click at [37, 162] on div "1" at bounding box center [34, 152] width 20 height 20
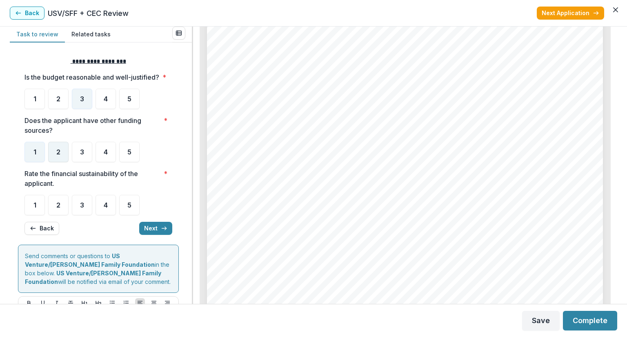
click at [65, 162] on div "2" at bounding box center [58, 152] width 20 height 20
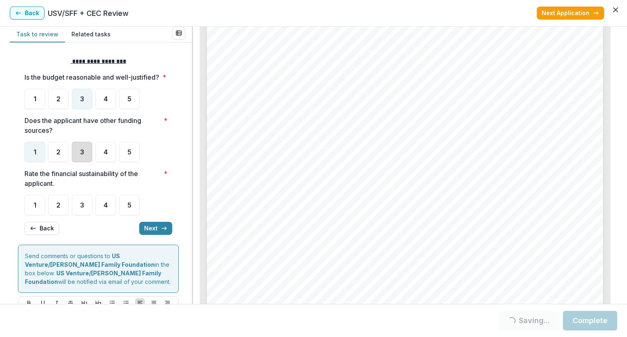
click at [88, 162] on div "3" at bounding box center [82, 152] width 20 height 20
click at [89, 162] on div "3" at bounding box center [82, 152] width 20 height 20
click at [56, 215] on div "2" at bounding box center [58, 205] width 20 height 20
click at [143, 235] on button "Next" at bounding box center [155, 228] width 33 height 13
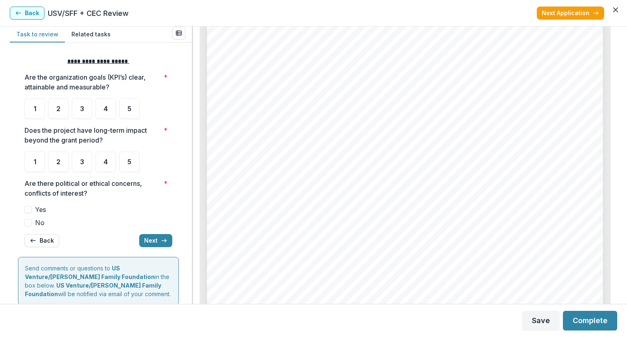
scroll to position [2979, 0]
click at [125, 120] on div "**********" at bounding box center [98, 152] width 148 height 203
click at [124, 119] on div "**********" at bounding box center [98, 152] width 148 height 203
click at [124, 117] on div "5" at bounding box center [129, 108] width 20 height 20
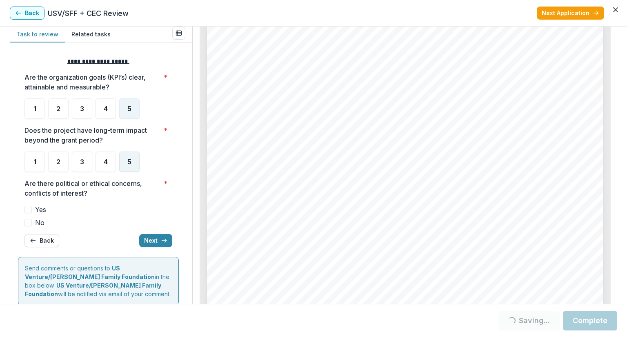
click at [129, 167] on div "5" at bounding box center [129, 161] width 20 height 20
click at [31, 217] on div "Yes No" at bounding box center [98, 215] width 148 height 23
click at [32, 218] on label "No" at bounding box center [98, 223] width 148 height 10
click at [153, 231] on div "**********" at bounding box center [98, 152] width 148 height 203
click at [147, 235] on button "Next" at bounding box center [155, 240] width 33 height 13
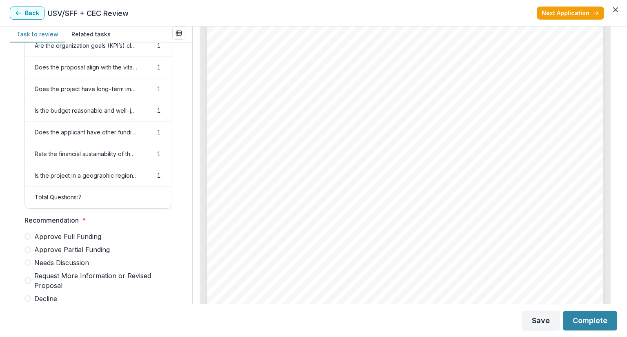
scroll to position [56, 0]
click at [30, 253] on span at bounding box center [27, 250] width 7 height 7
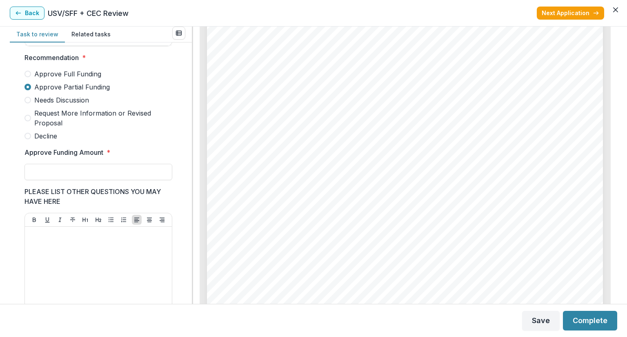
scroll to position [2349, 0]
click at [87, 169] on div "Approve Funding Amount *" at bounding box center [98, 163] width 148 height 33
click at [83, 175] on input "Approve Funding Amount *" at bounding box center [98, 172] width 148 height 16
type input "********"
click at [577, 326] on button "Complete" at bounding box center [590, 321] width 54 height 20
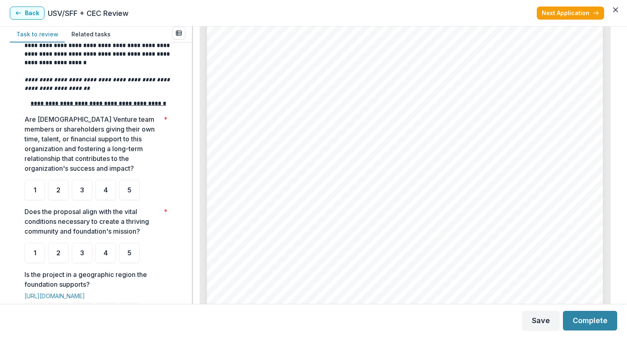
scroll to position [163, 0]
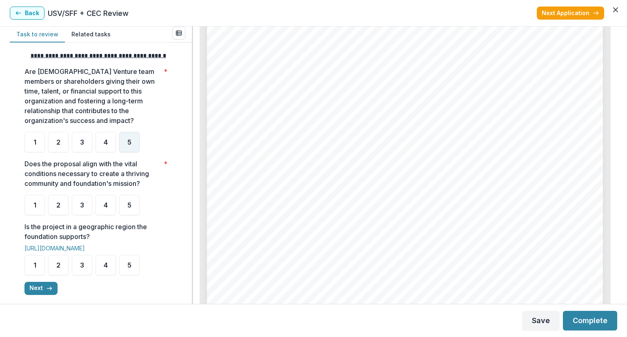
click at [127, 145] on span "5" at bounding box center [129, 142] width 4 height 7
click at [131, 215] on div "5" at bounding box center [129, 205] width 20 height 20
click at [128, 275] on div "5" at bounding box center [129, 265] width 20 height 20
click at [138, 275] on div "5" at bounding box center [129, 265] width 20 height 20
click at [37, 295] on button "Next" at bounding box center [40, 288] width 33 height 13
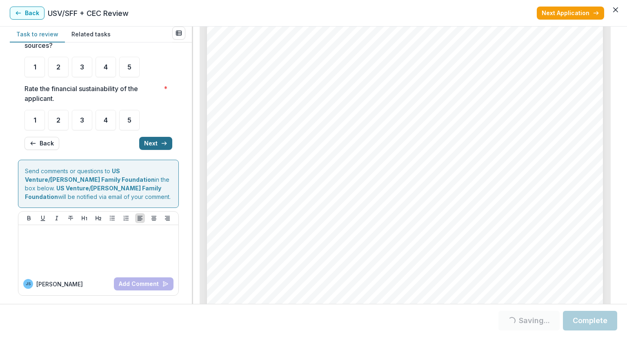
scroll to position [0, 0]
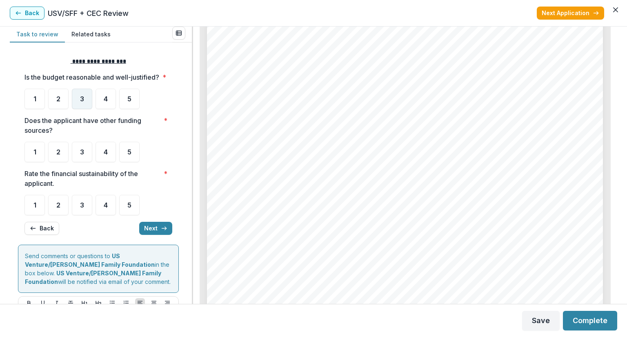
click at [81, 102] on span "3" at bounding box center [82, 99] width 4 height 7
click at [83, 109] on div "3" at bounding box center [82, 99] width 20 height 20
click at [136, 162] on div "5" at bounding box center [129, 152] width 20 height 20
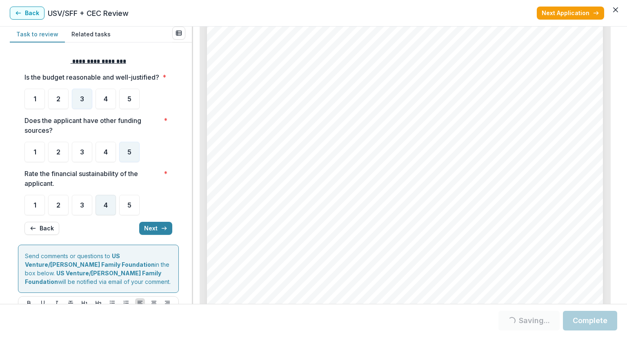
click at [103, 215] on div "4" at bounding box center [106, 205] width 20 height 20
click at [109, 225] on div "**********" at bounding box center [98, 146] width 148 height 191
click at [110, 215] on div "4" at bounding box center [106, 205] width 20 height 20
click at [149, 235] on button "Next" at bounding box center [155, 228] width 33 height 13
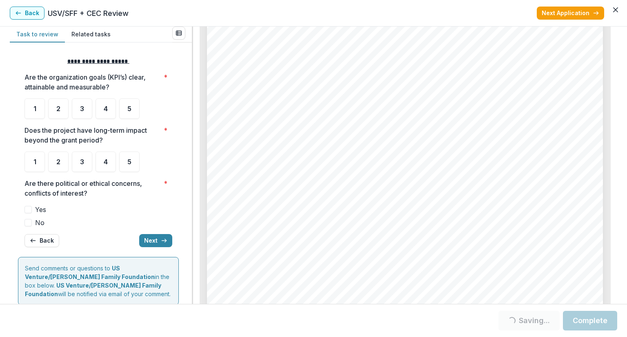
scroll to position [3020, 0]
click at [132, 113] on div "5" at bounding box center [129, 108] width 20 height 20
click at [126, 170] on div "5" at bounding box center [129, 161] width 20 height 20
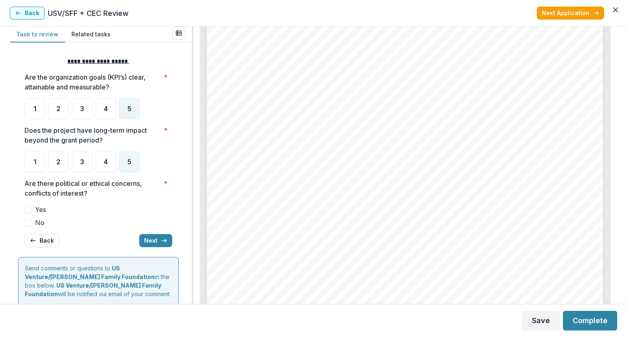
click at [29, 223] on span at bounding box center [27, 222] width 7 height 7
click at [149, 242] on button "Next" at bounding box center [155, 240] width 33 height 13
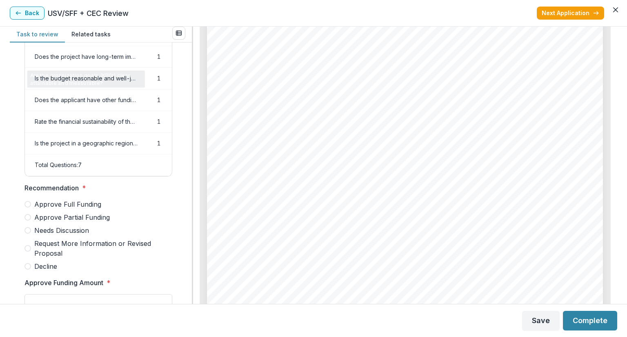
scroll to position [163, 0]
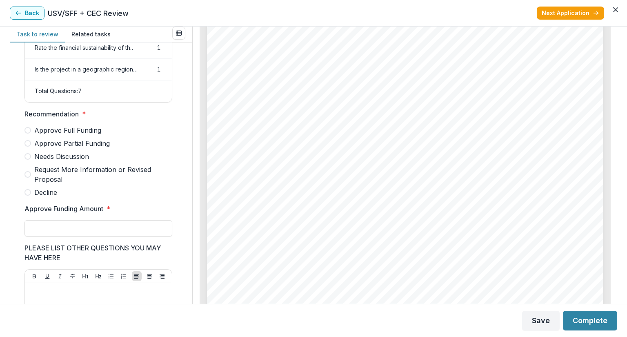
click at [29, 147] on span at bounding box center [27, 143] width 7 height 7
click at [59, 229] on input "Approve Funding Amount *" at bounding box center [98, 228] width 148 height 16
click at [104, 209] on label "Approve Funding Amount *" at bounding box center [95, 209] width 143 height 10
click at [104, 220] on input "**" at bounding box center [98, 228] width 148 height 16
type input "********"
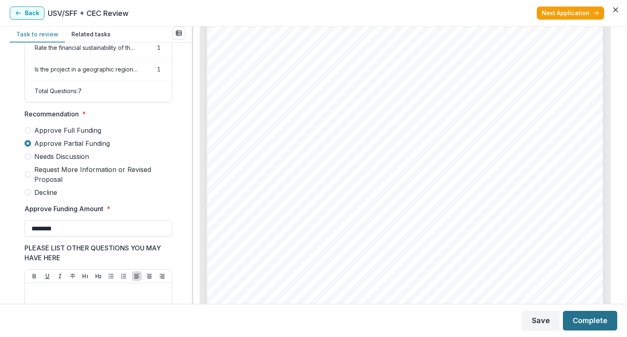
click at [579, 323] on button "Complete" at bounding box center [590, 321] width 54 height 20
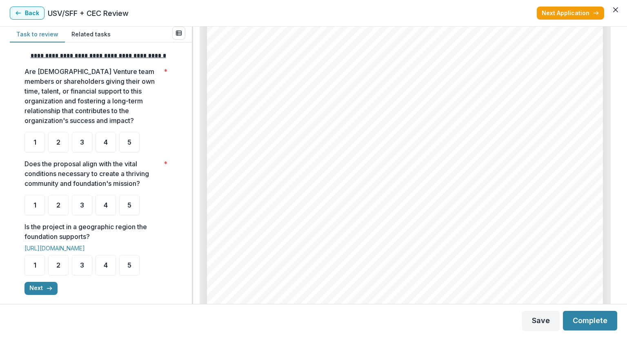
scroll to position [1224, 0]
click at [626, 231] on div "**********" at bounding box center [313, 165] width 627 height 277
click at [86, 152] on div "3" at bounding box center [82, 142] width 20 height 20
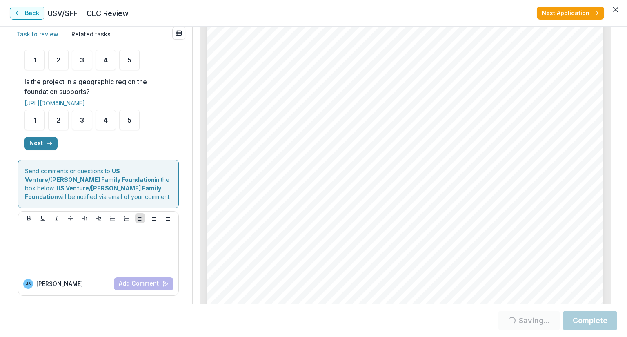
scroll to position [751, 0]
drag, startPoint x: 318, startPoint y: 95, endPoint x: 232, endPoint y: 93, distance: 86.6
click at [232, 93] on div "Page: 2 Multicultural Coalition, Inc. - 2025 - Grant Application Submission Res…" at bounding box center [405, 183] width 396 height 560
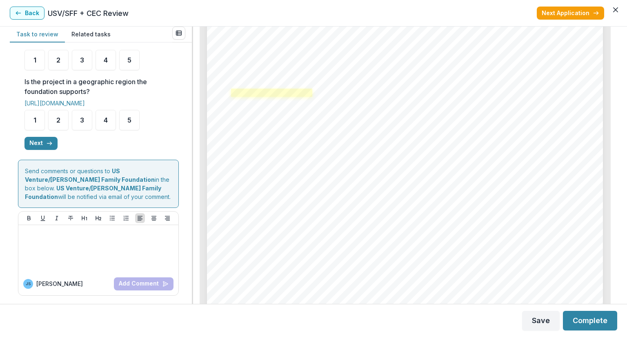
drag, startPoint x: 320, startPoint y: 93, endPoint x: 240, endPoint y: 92, distance: 80.4
click at [240, 92] on div "Page: 2 Multicultural Coalition, Inc. - 2025 - Grant Application Submission Res…" at bounding box center [405, 183] width 396 height 560
drag, startPoint x: 229, startPoint y: 92, endPoint x: 307, endPoint y: 95, distance: 78.0
click at [307, 95] on div "Page: 2 Multicultural Coalition, Inc. - 2025 - Grant Application Submission Res…" at bounding box center [405, 183] width 396 height 560
drag, startPoint x: 307, startPoint y: 95, endPoint x: 175, endPoint y: -33, distance: 184.1
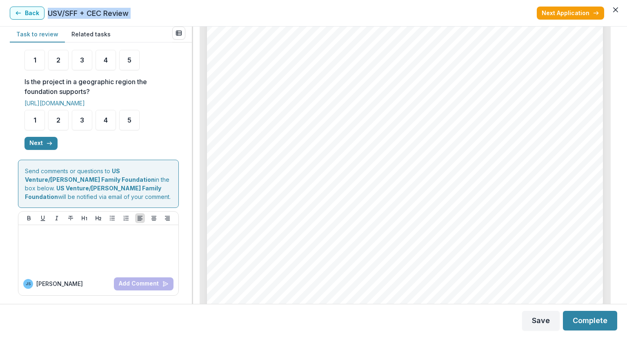
click at [175, 0] on html "My tasks 11 Completed 45 Table View USV/SFF + CEC Review External reviewer Task…" at bounding box center [313, 168] width 627 height 337
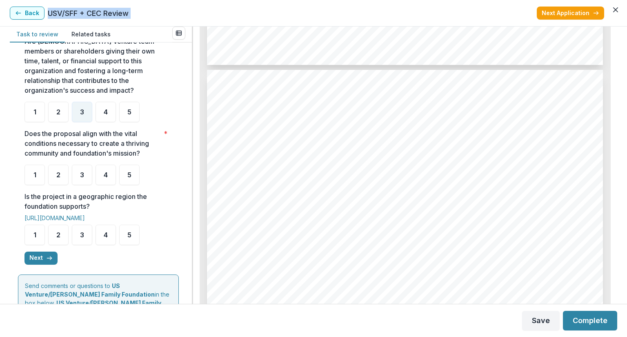
scroll to position [1184, 0]
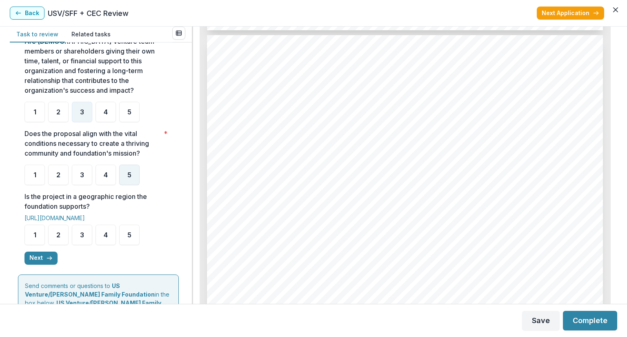
click at [131, 183] on div "5" at bounding box center [129, 174] width 20 height 20
click at [138, 185] on div "5" at bounding box center [129, 174] width 20 height 20
click at [135, 245] on div "5" at bounding box center [129, 234] width 20 height 20
click at [140, 245] on ul "1 2 3 4 5" at bounding box center [98, 234] width 148 height 20
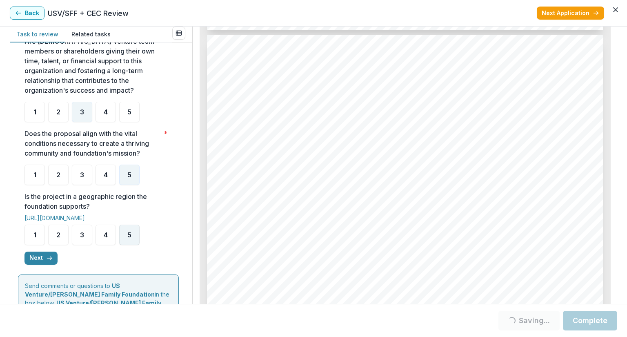
click at [136, 245] on div "5" at bounding box center [129, 234] width 20 height 20
click at [40, 264] on button "Next" at bounding box center [40, 257] width 33 height 13
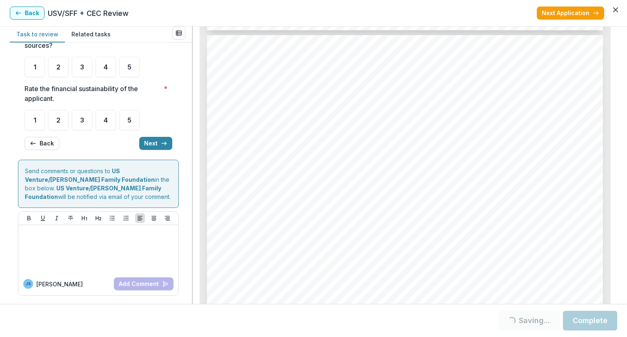
scroll to position [0, 0]
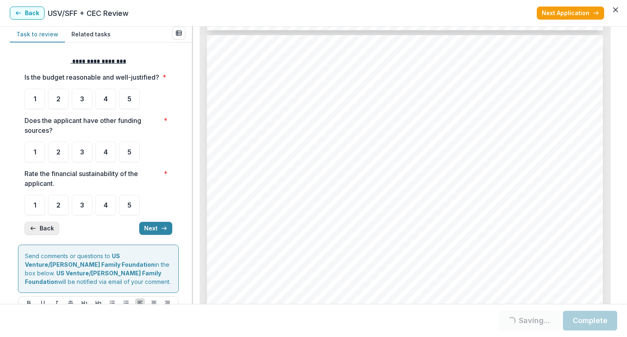
click at [44, 235] on button "Back" at bounding box center [41, 228] width 35 height 13
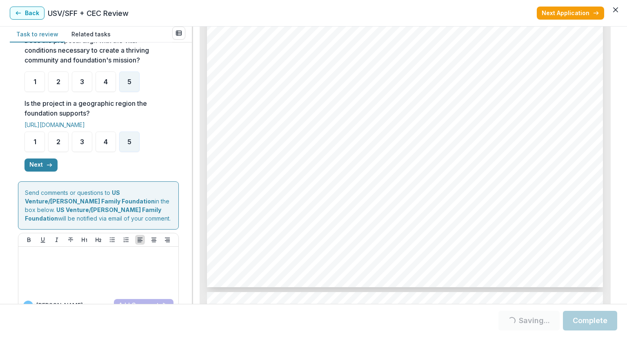
scroll to position [2122, 0]
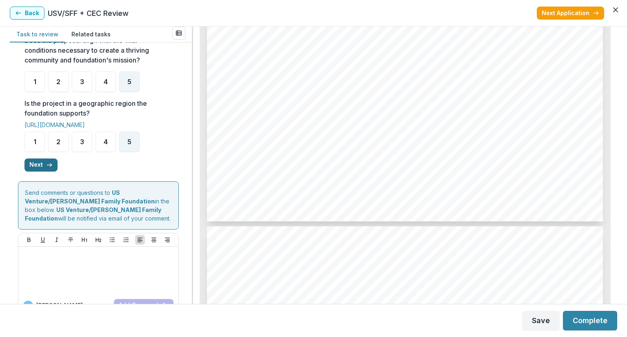
click at [38, 171] on button "Next" at bounding box center [40, 164] width 33 height 13
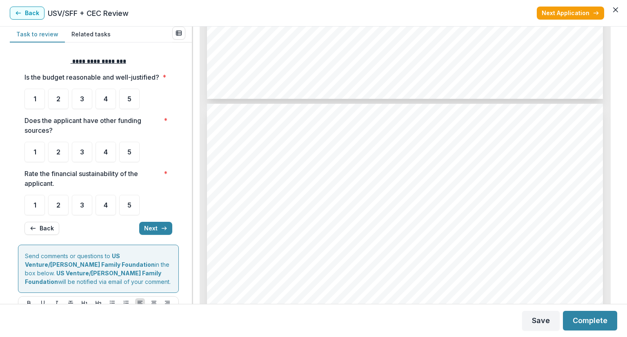
scroll to position [2285, 0]
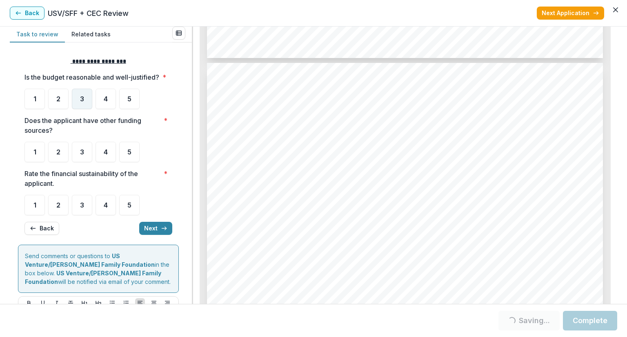
click at [77, 109] on div "3" at bounding box center [82, 99] width 20 height 20
click at [104, 162] on div "4" at bounding box center [106, 152] width 20 height 20
click at [94, 162] on ul "1 2 3 4 5" at bounding box center [98, 152] width 148 height 20
click at [107, 155] on span "4" at bounding box center [106, 152] width 4 height 7
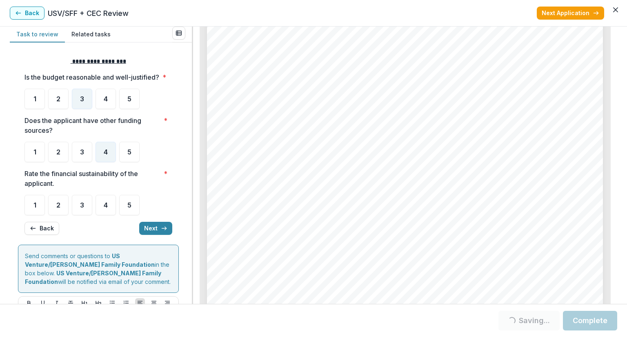
scroll to position [0, 0]
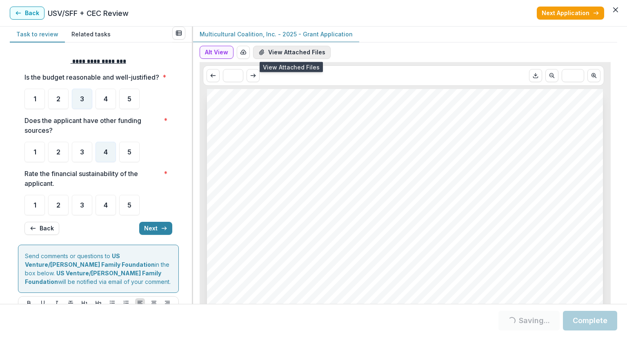
click at [295, 49] on button "View Attached Files" at bounding box center [292, 52] width 78 height 13
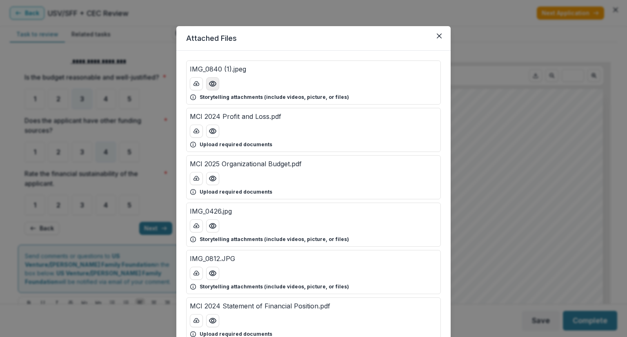
click at [217, 82] on button "Preview IMG_0840 (1).jpeg" at bounding box center [212, 83] width 13 height 13
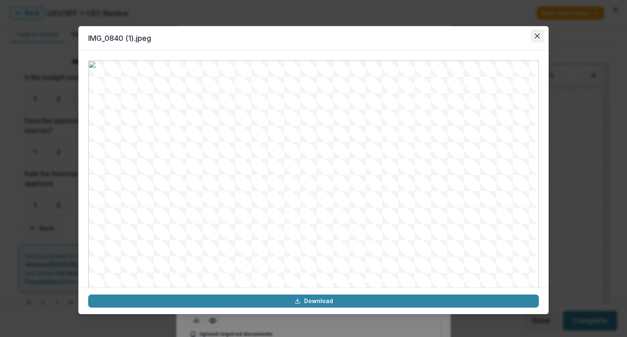
click at [539, 35] on icon "Close" at bounding box center [537, 35] width 5 height 5
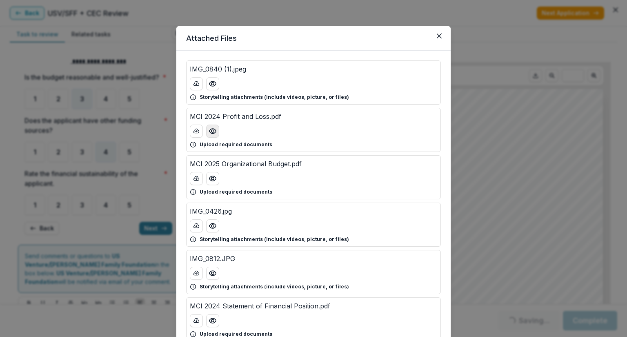
click at [214, 135] on button "Preview MCI 2024 Profit and Loss.pdf" at bounding box center [212, 130] width 13 height 13
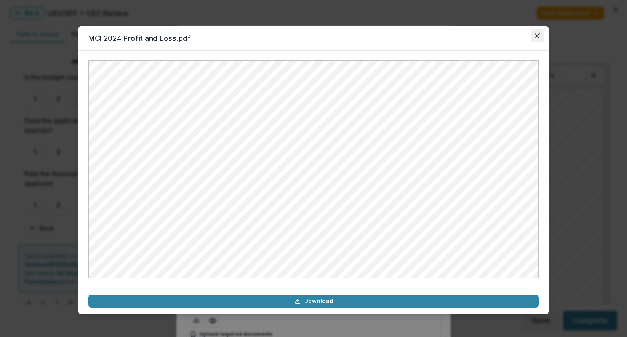
click at [535, 37] on icon "Close" at bounding box center [537, 35] width 5 height 5
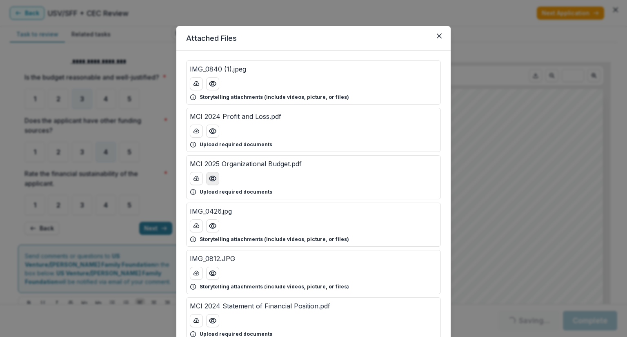
click at [214, 177] on icon "Preview MCI 2025 Organizational Budget.pdf" at bounding box center [212, 178] width 7 height 5
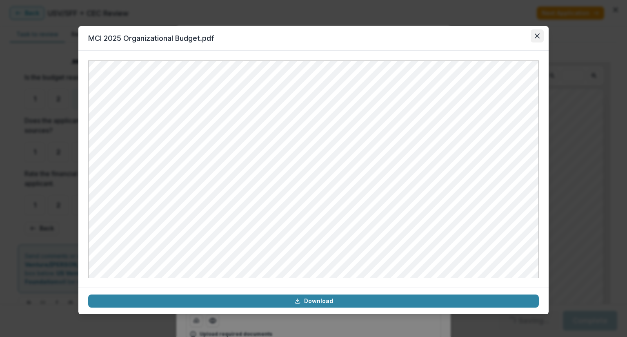
click at [535, 31] on button "Close" at bounding box center [537, 35] width 13 height 13
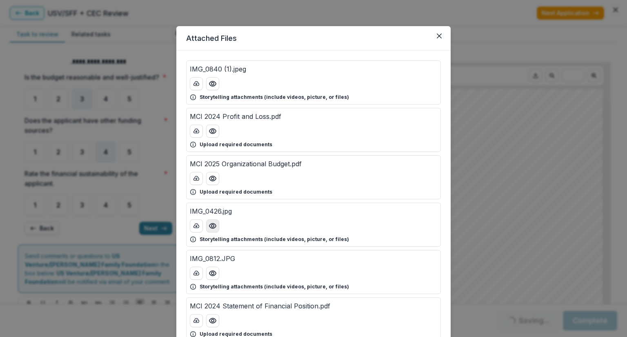
click at [213, 221] on button "Preview IMG_0426.jpg" at bounding box center [212, 225] width 13 height 13
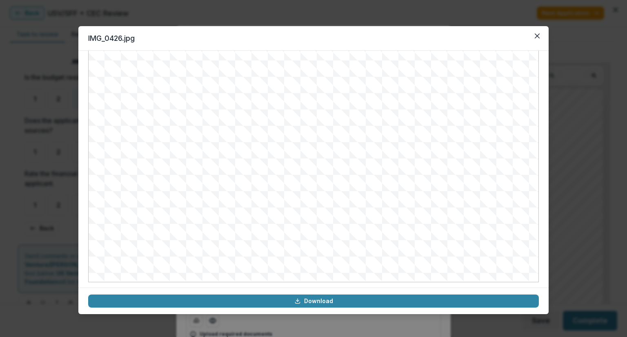
scroll to position [86, 0]
click at [538, 37] on icon "Close" at bounding box center [537, 35] width 5 height 5
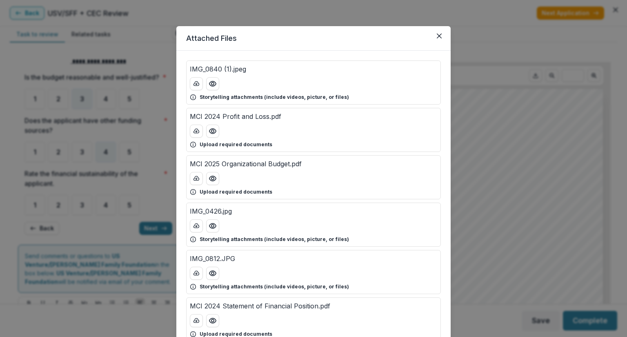
scroll to position [82, 0]
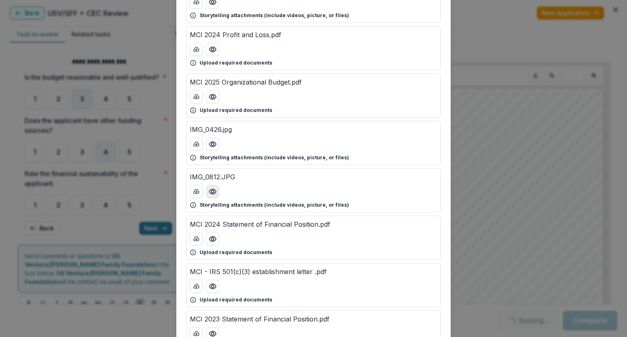
click at [211, 188] on icon "Preview IMG_0812.JPG" at bounding box center [213, 191] width 8 height 8
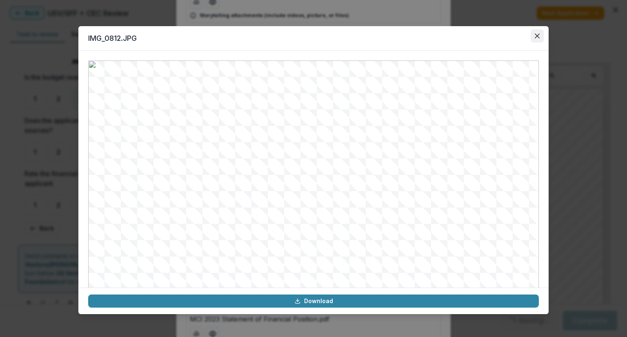
click at [535, 35] on icon "Close" at bounding box center [537, 35] width 5 height 5
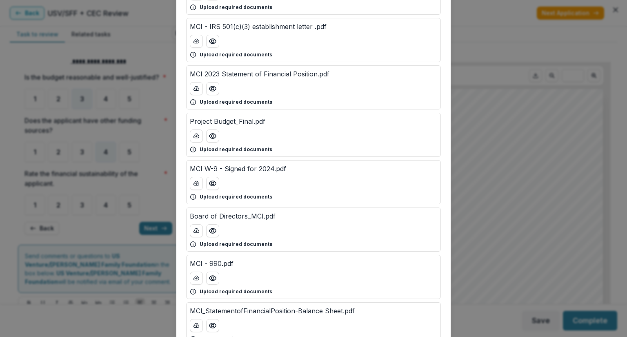
scroll to position [367, 0]
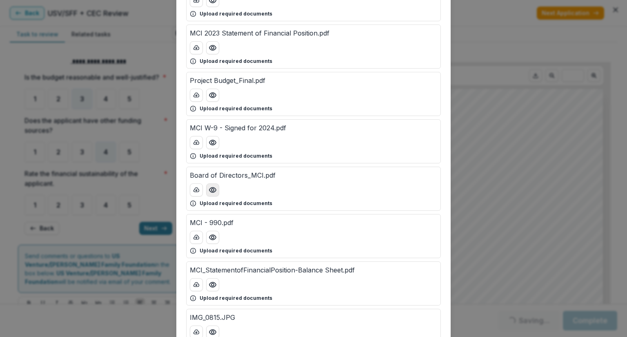
click at [217, 191] on button "Preview Board of Directors_MCI.pdf" at bounding box center [212, 189] width 13 height 13
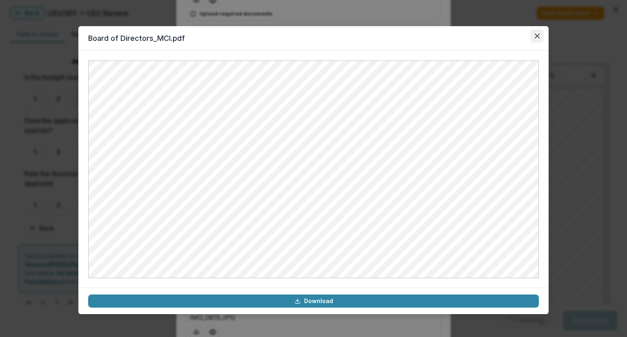
click at [536, 37] on icon "Close" at bounding box center [537, 35] width 5 height 5
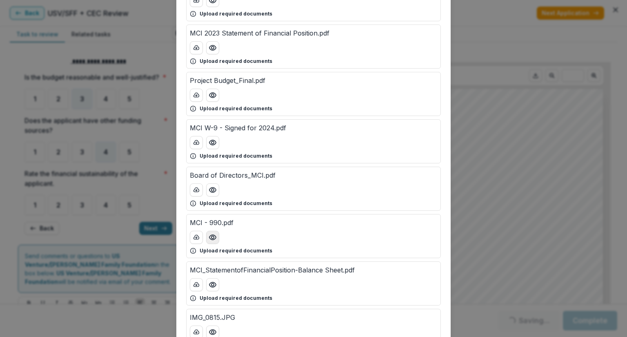
click at [209, 235] on icon "Preview MCI - 990.pdf" at bounding box center [213, 237] width 8 height 8
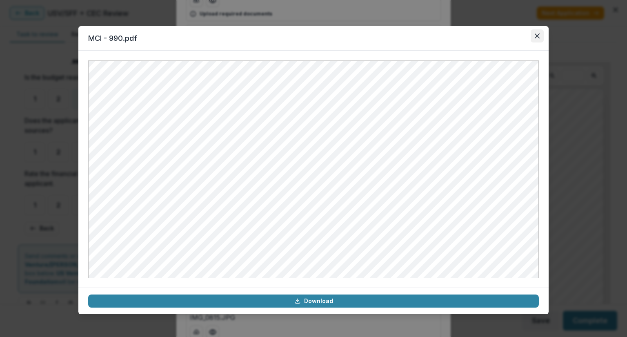
click at [531, 36] on button "Close" at bounding box center [537, 35] width 13 height 13
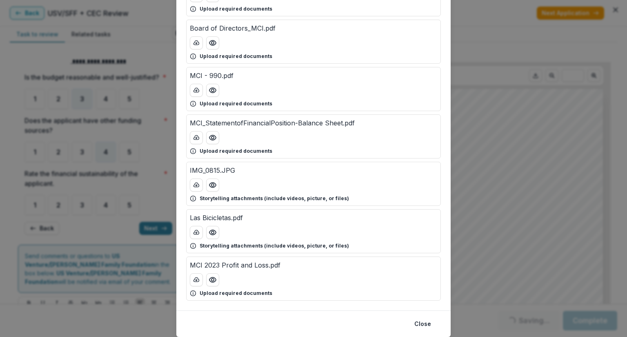
scroll to position [531, 0]
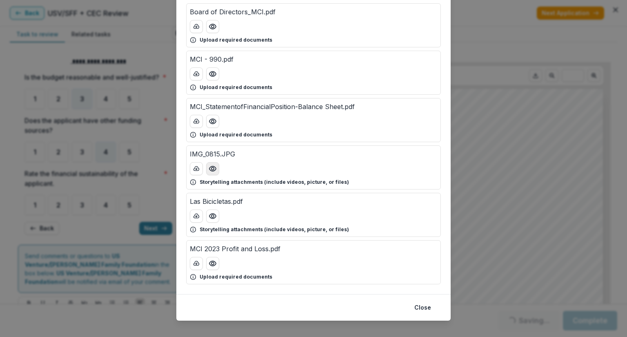
click at [212, 169] on icon "Preview IMG_0815.JPG" at bounding box center [212, 168] width 7 height 5
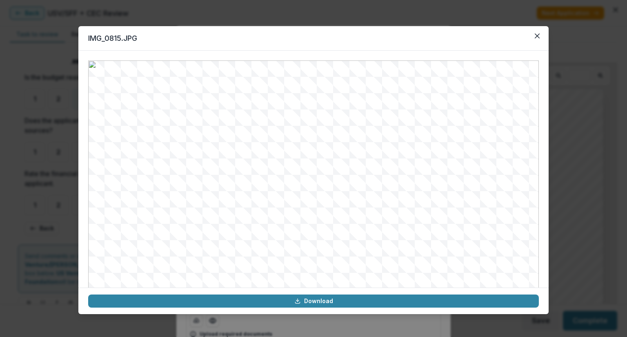
scroll to position [531, 0]
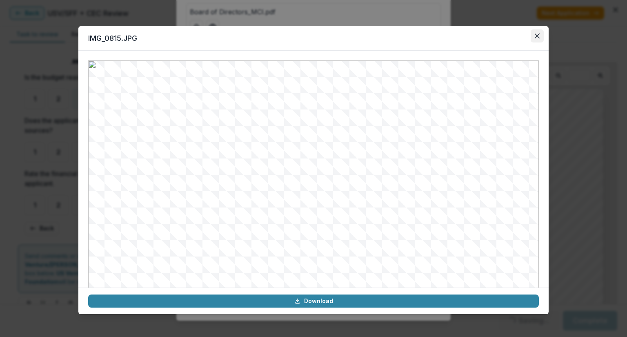
click at [538, 33] on icon "Close" at bounding box center [537, 35] width 5 height 5
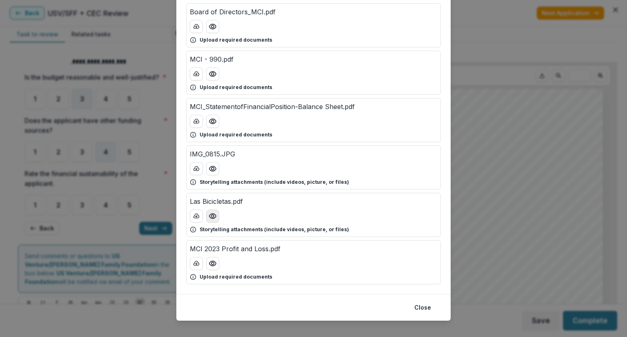
click at [209, 213] on icon "Preview Las Bicicletas.pdf" at bounding box center [213, 216] width 8 height 8
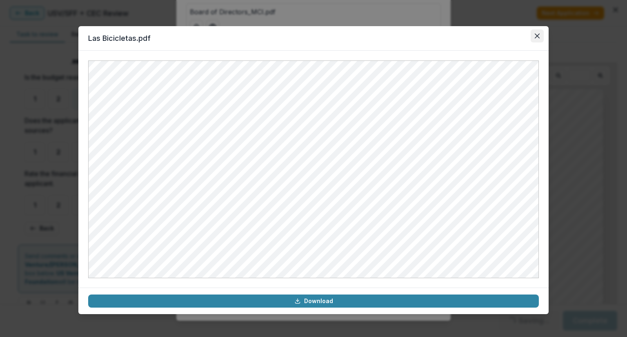
click at [534, 37] on button "Close" at bounding box center [537, 35] width 13 height 13
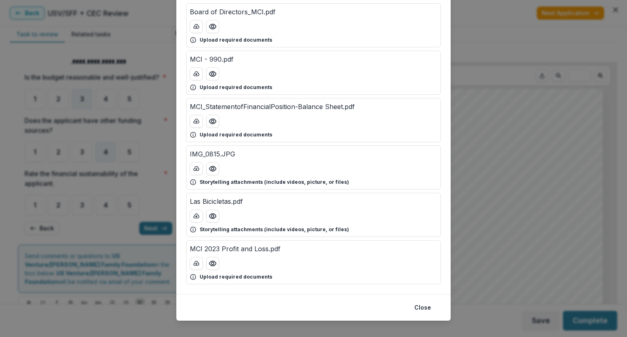
scroll to position [490, 0]
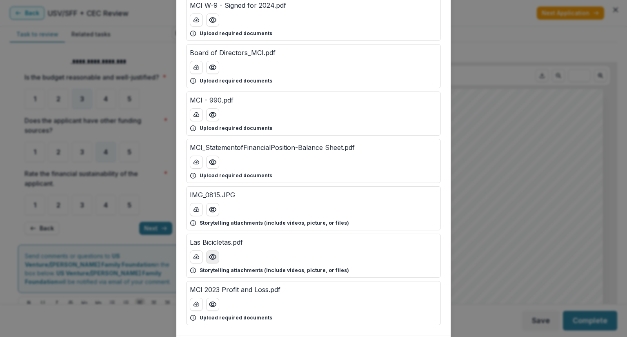
click at [213, 255] on icon "Preview Las Bicicletas.pdf" at bounding box center [213, 257] width 8 height 8
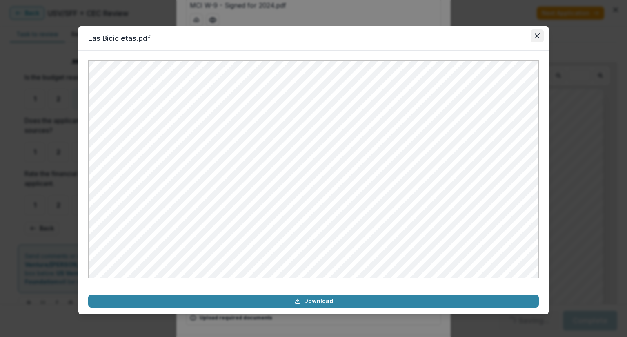
click at [531, 37] on button "Close" at bounding box center [537, 35] width 13 height 13
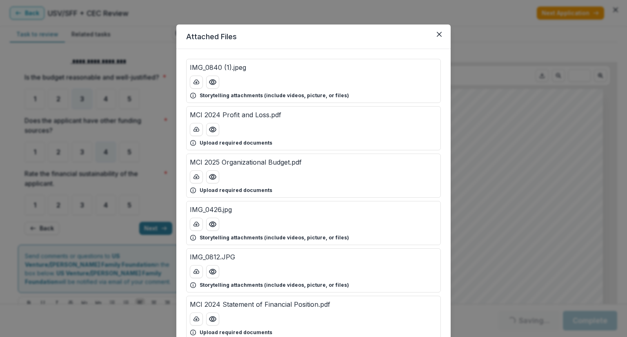
scroll to position [0, 0]
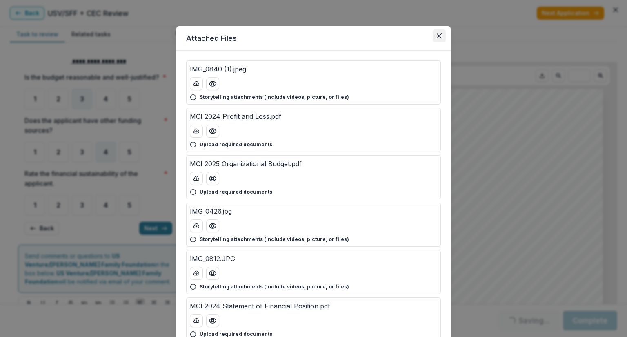
click at [440, 39] on button "Close" at bounding box center [439, 35] width 13 height 13
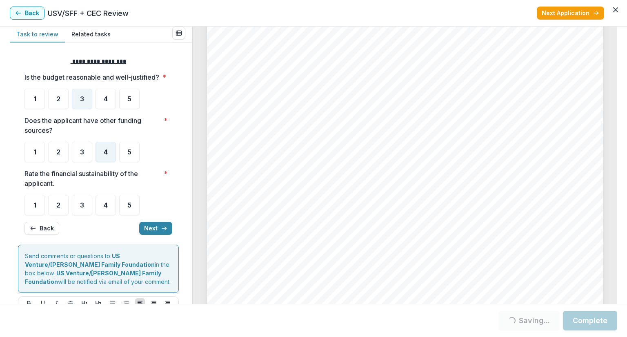
scroll to position [1959, 0]
click at [86, 215] on div "3" at bounding box center [82, 205] width 20 height 20
click at [152, 233] on button "Next" at bounding box center [155, 228] width 33 height 13
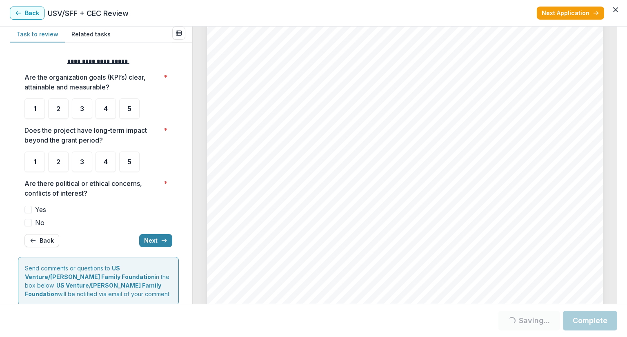
scroll to position [2938, 0]
click at [110, 113] on div "4" at bounding box center [106, 108] width 20 height 20
click at [106, 165] on div "4" at bounding box center [106, 161] width 20 height 20
click at [110, 168] on div "4" at bounding box center [106, 161] width 20 height 20
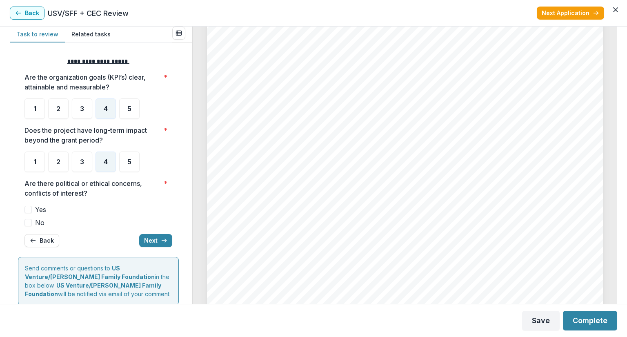
click at [30, 223] on span at bounding box center [27, 222] width 7 height 7
click at [151, 235] on button "Next" at bounding box center [155, 240] width 33 height 13
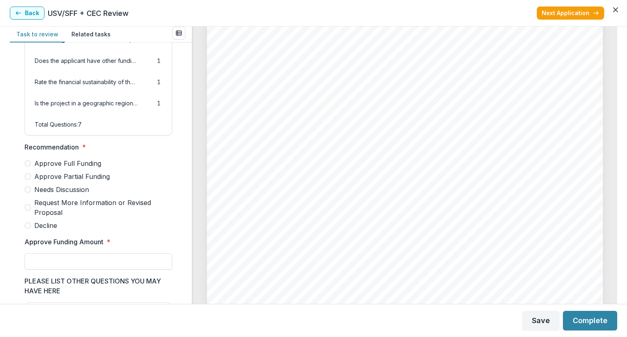
scroll to position [163, 0]
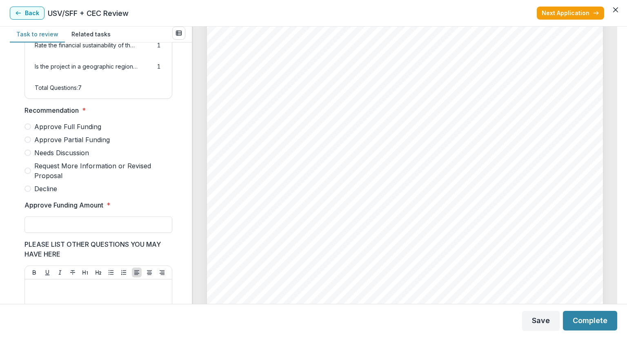
click at [30, 143] on span at bounding box center [27, 139] width 7 height 7
click at [29, 156] on span at bounding box center [27, 152] width 7 height 7
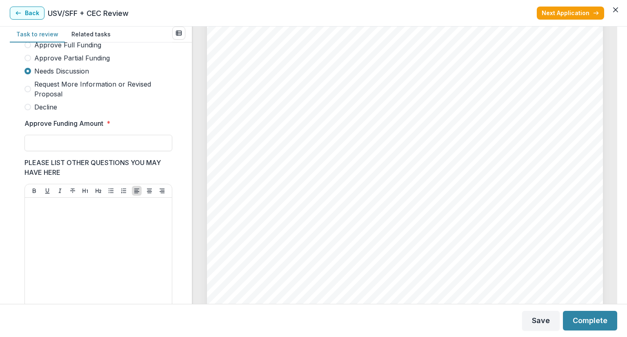
scroll to position [0, 0]
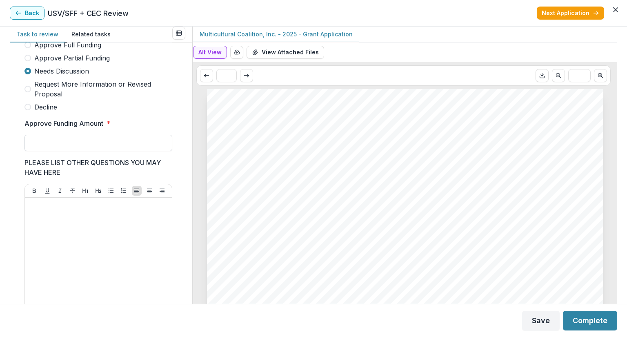
click at [65, 146] on input "Approve Funding Amount *" at bounding box center [98, 143] width 148 height 16
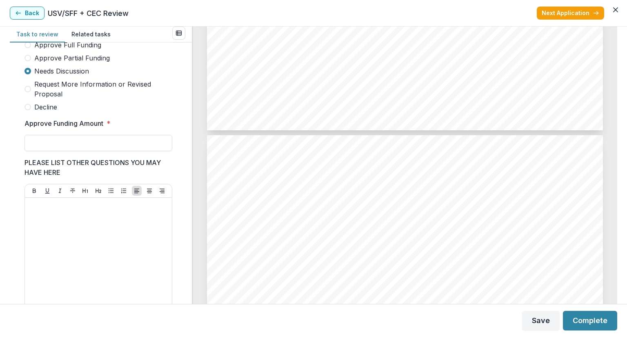
scroll to position [2285, 0]
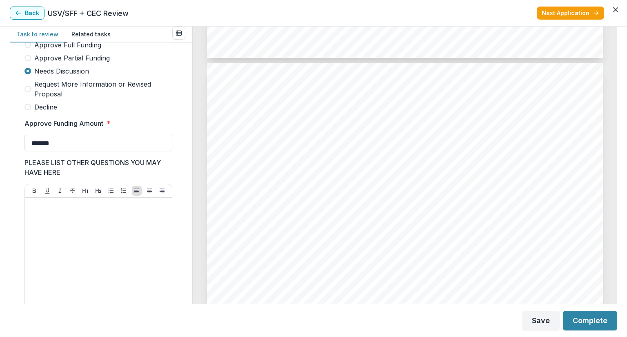
type input "*******"
click at [54, 238] on div at bounding box center [98, 262] width 140 height 122
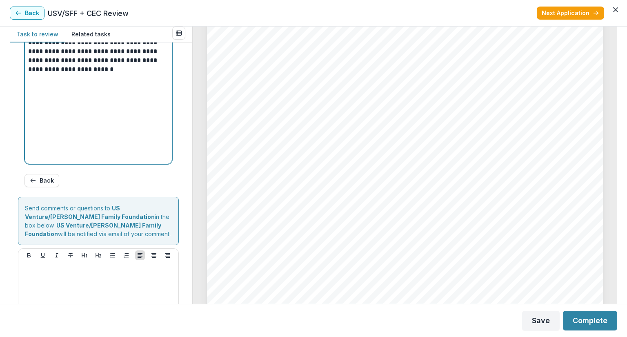
scroll to position [453, 0]
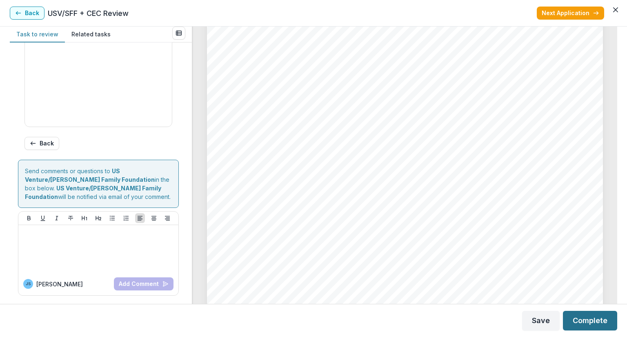
click at [580, 321] on button "Complete" at bounding box center [590, 321] width 54 height 20
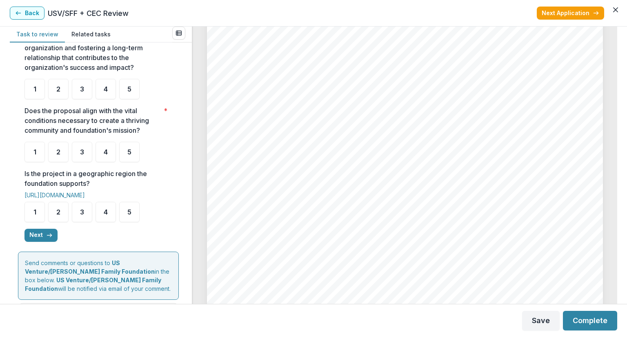
scroll to position [245, 0]
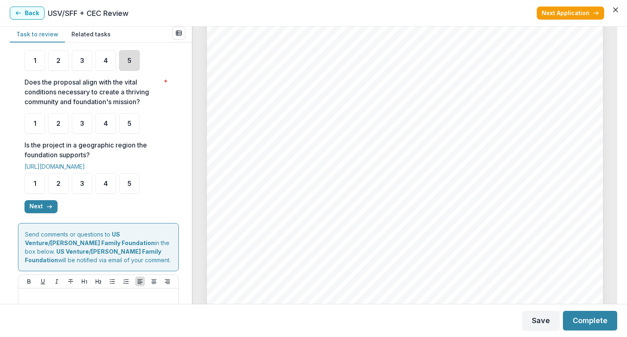
click at [131, 71] on div "5" at bounding box center [129, 60] width 20 height 20
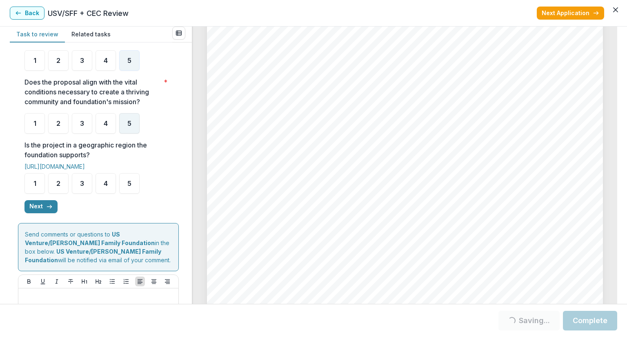
click at [139, 132] on div "5" at bounding box center [129, 123] width 20 height 20
click at [128, 133] on div "5" at bounding box center [129, 123] width 20 height 20
click at [133, 133] on div "5" at bounding box center [129, 123] width 20 height 20
click at [136, 133] on div "5" at bounding box center [129, 123] width 20 height 20
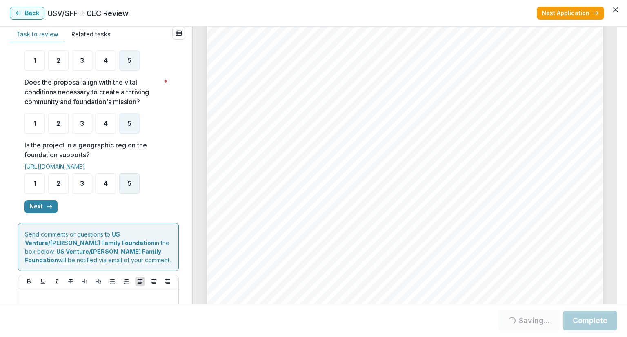
click at [138, 193] on div "5" at bounding box center [129, 183] width 20 height 20
click at [40, 213] on button "Next" at bounding box center [40, 206] width 33 height 13
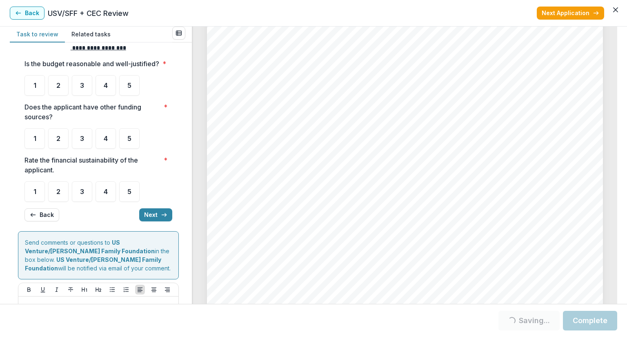
scroll to position [0, 0]
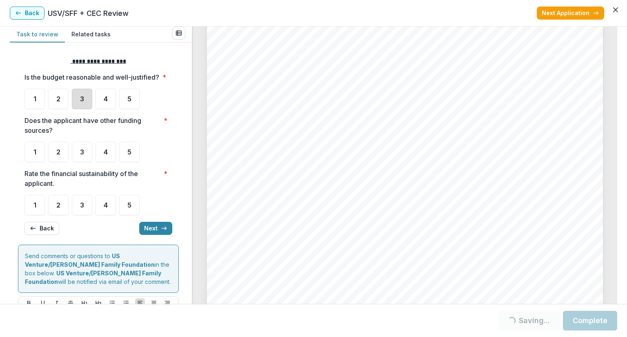
click at [85, 108] on div "3" at bounding box center [82, 99] width 20 height 20
click at [92, 109] on div "3" at bounding box center [82, 99] width 20 height 20
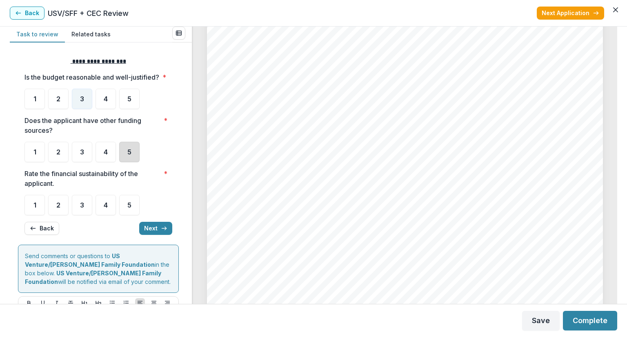
click at [134, 162] on div "5" at bounding box center [129, 152] width 20 height 20
click at [80, 215] on div "3" at bounding box center [82, 205] width 20 height 20
click at [169, 235] on button "Next" at bounding box center [155, 228] width 33 height 13
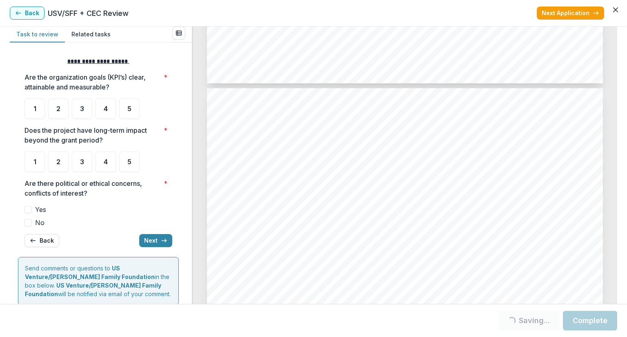
scroll to position [2898, 0]
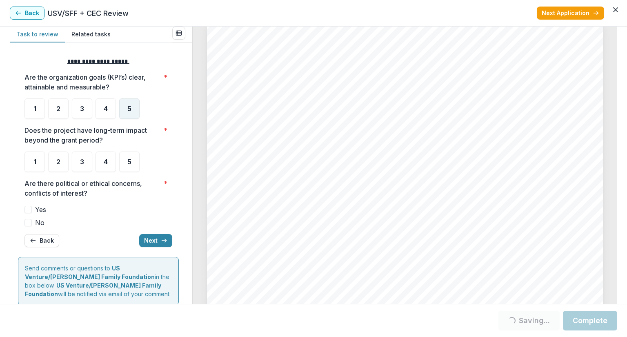
click at [127, 113] on div "5" at bounding box center [129, 108] width 20 height 20
click at [133, 171] on div "5" at bounding box center [129, 161] width 20 height 20
click at [131, 167] on div "5" at bounding box center [129, 161] width 20 height 20
click at [29, 223] on span at bounding box center [27, 222] width 7 height 7
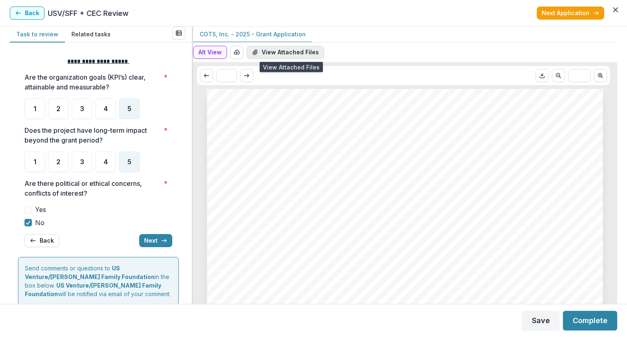
click at [299, 51] on button "View Attached Files" at bounding box center [286, 52] width 78 height 13
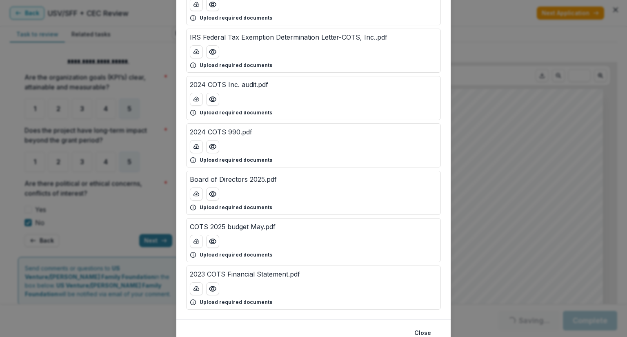
scroll to position [82, 0]
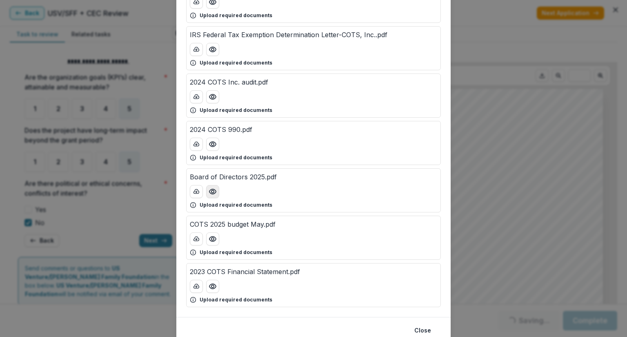
click at [211, 191] on icon "Preview Board of Directors 2025.pdf" at bounding box center [213, 191] width 8 height 8
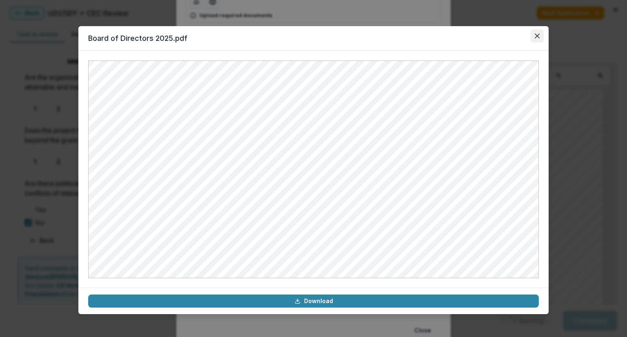
click at [538, 36] on icon "Close" at bounding box center [537, 35] width 5 height 5
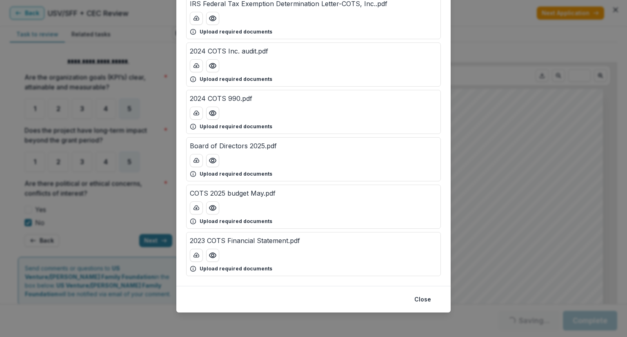
scroll to position [72, 0]
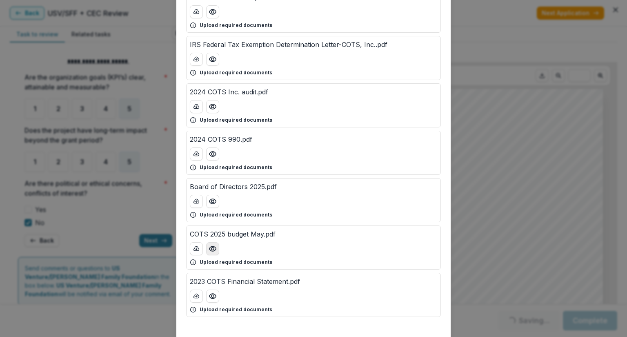
click at [210, 250] on icon "Preview COTS 2025 budget May.pdf" at bounding box center [213, 248] width 8 height 8
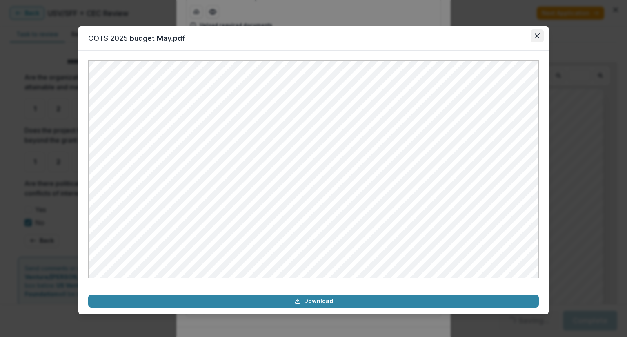
click at [539, 31] on button "Close" at bounding box center [537, 35] width 13 height 13
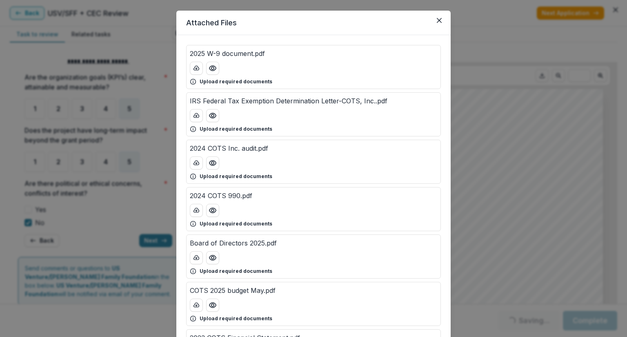
scroll to position [0, 0]
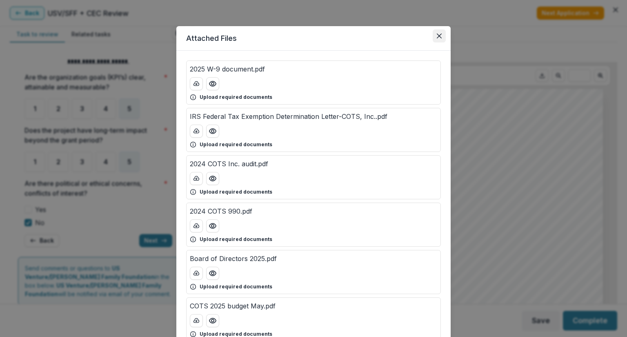
click at [437, 36] on icon "Close" at bounding box center [439, 35] width 5 height 5
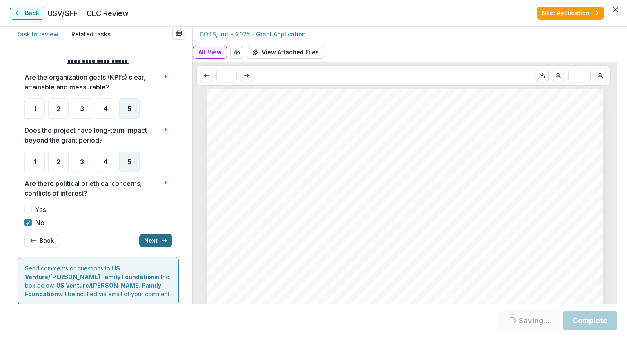
click at [155, 238] on button "Next" at bounding box center [155, 240] width 33 height 13
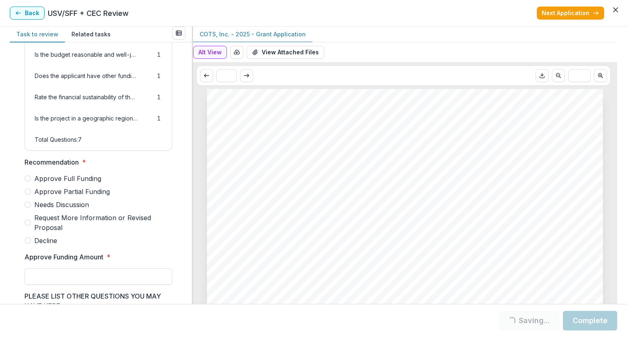
scroll to position [122, 0]
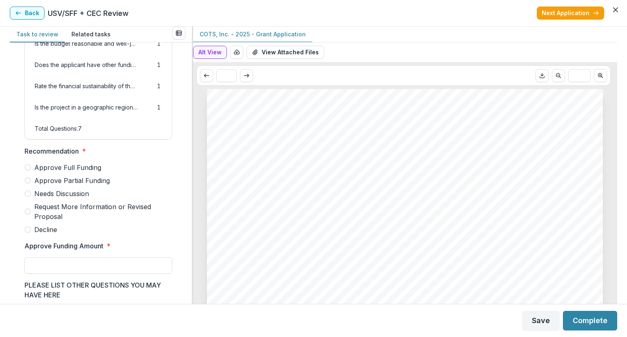
click at [27, 171] on span at bounding box center [27, 167] width 7 height 7
click at [35, 269] on input "Approve Funding Amount *" at bounding box center [98, 265] width 148 height 16
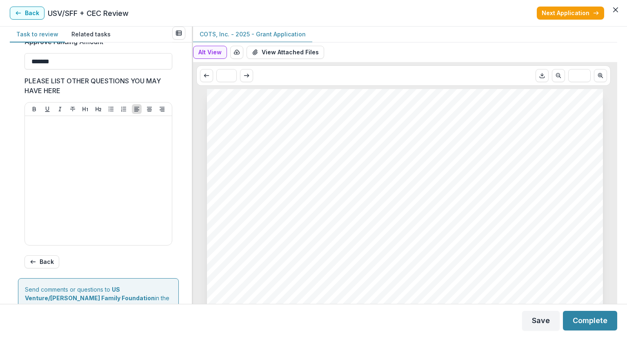
scroll to position [163, 0]
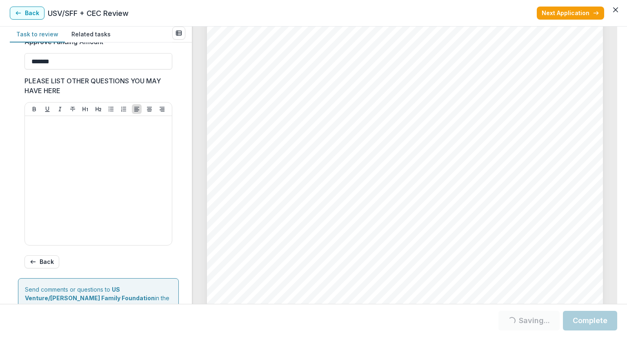
type input "*******"
click at [536, 322] on button "Loading... Saving..." at bounding box center [528, 321] width 61 height 20
click at [580, 320] on button "Complete" at bounding box center [590, 321] width 54 height 20
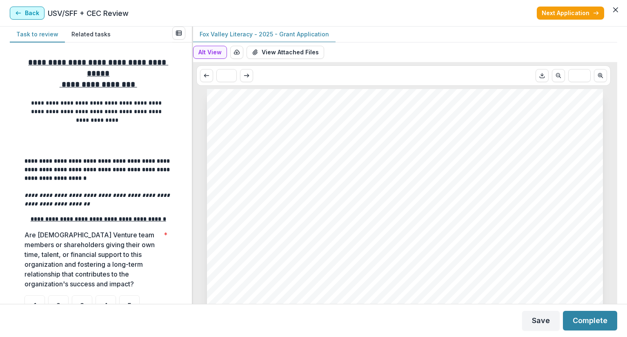
click at [20, 14] on icon "button" at bounding box center [18, 13] width 7 height 7
